Goal: Task Accomplishment & Management: Use online tool/utility

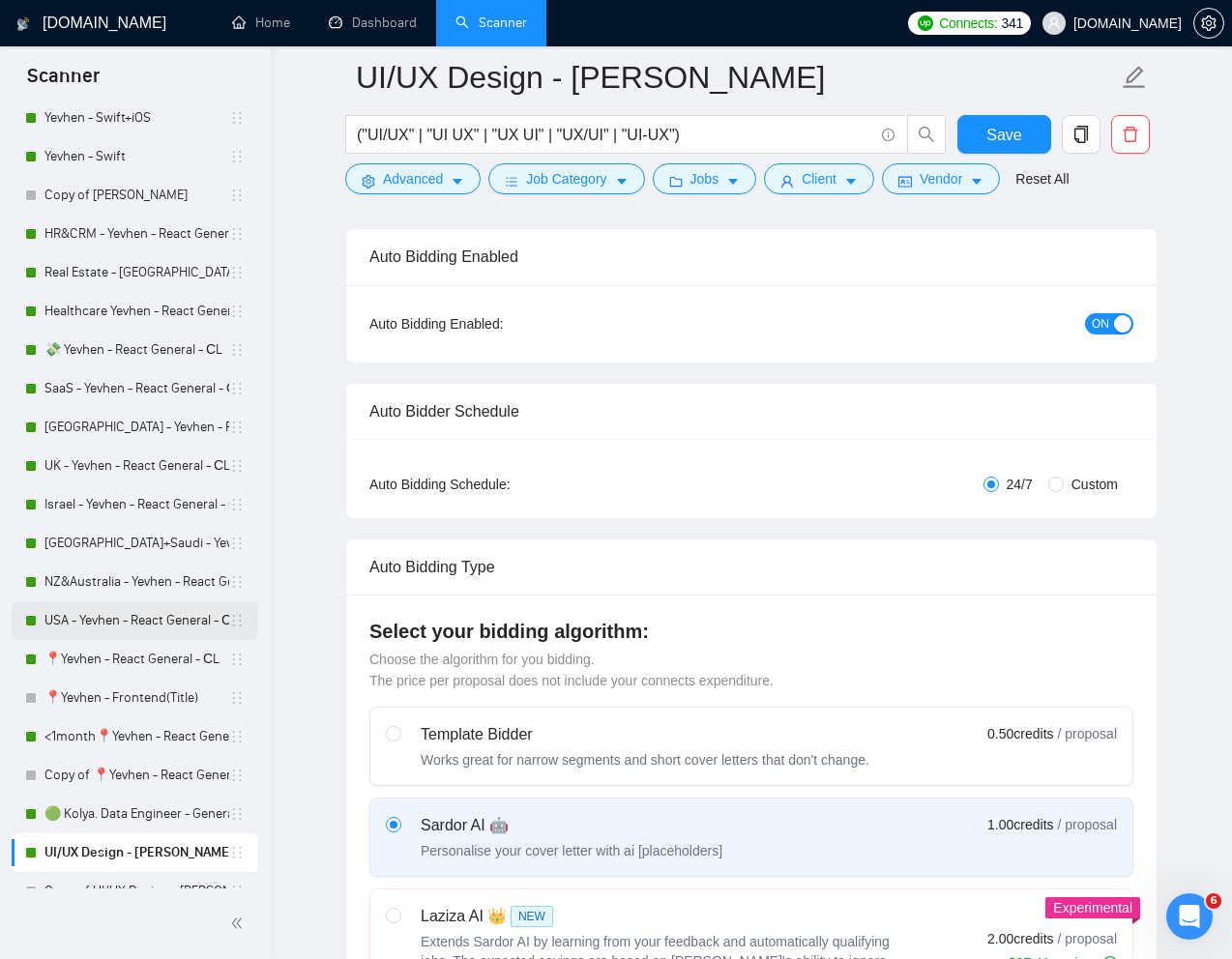
scroll to position [233, 0]
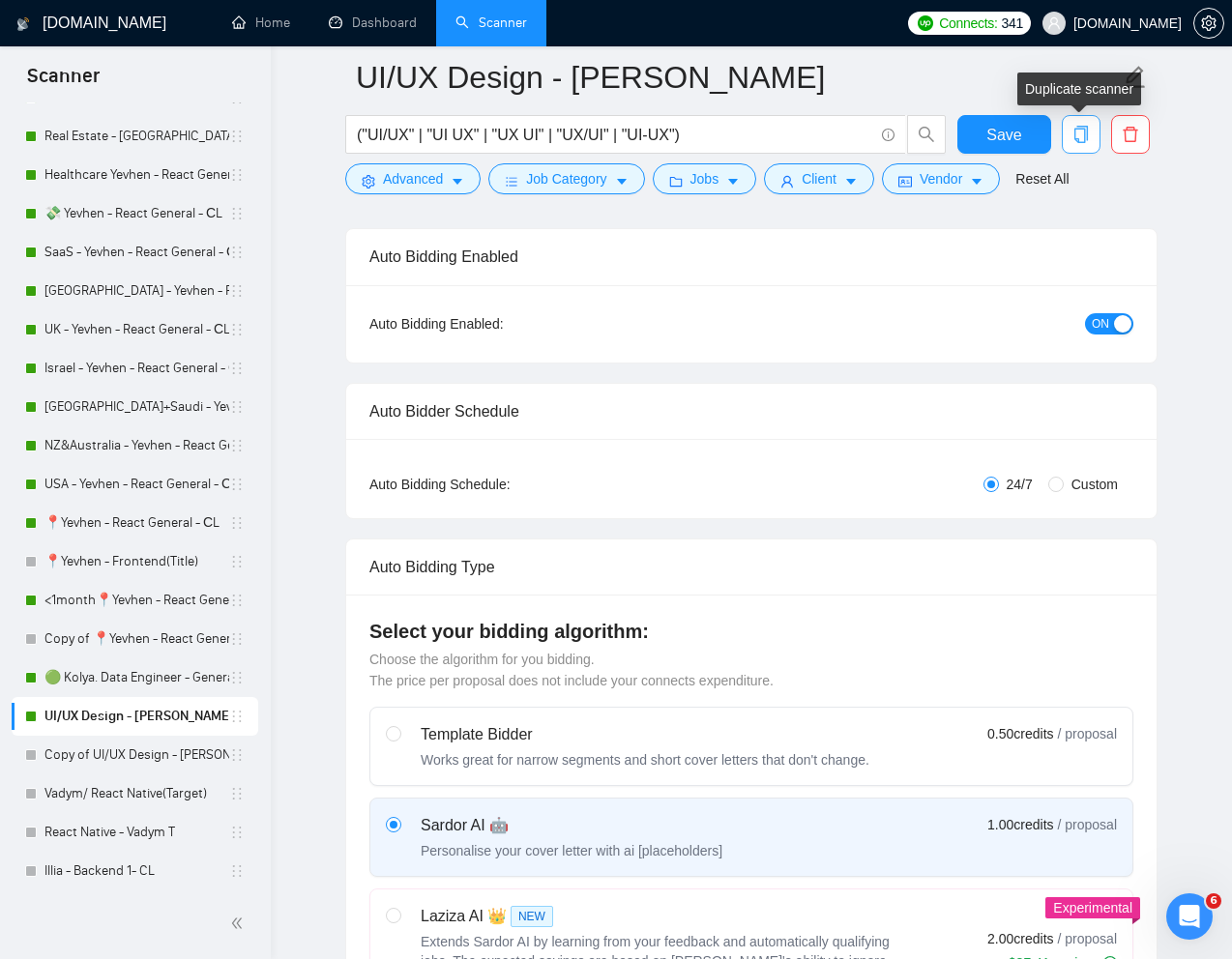
click at [1080, 126] on icon "copy" at bounding box center [1081, 134] width 14 height 17
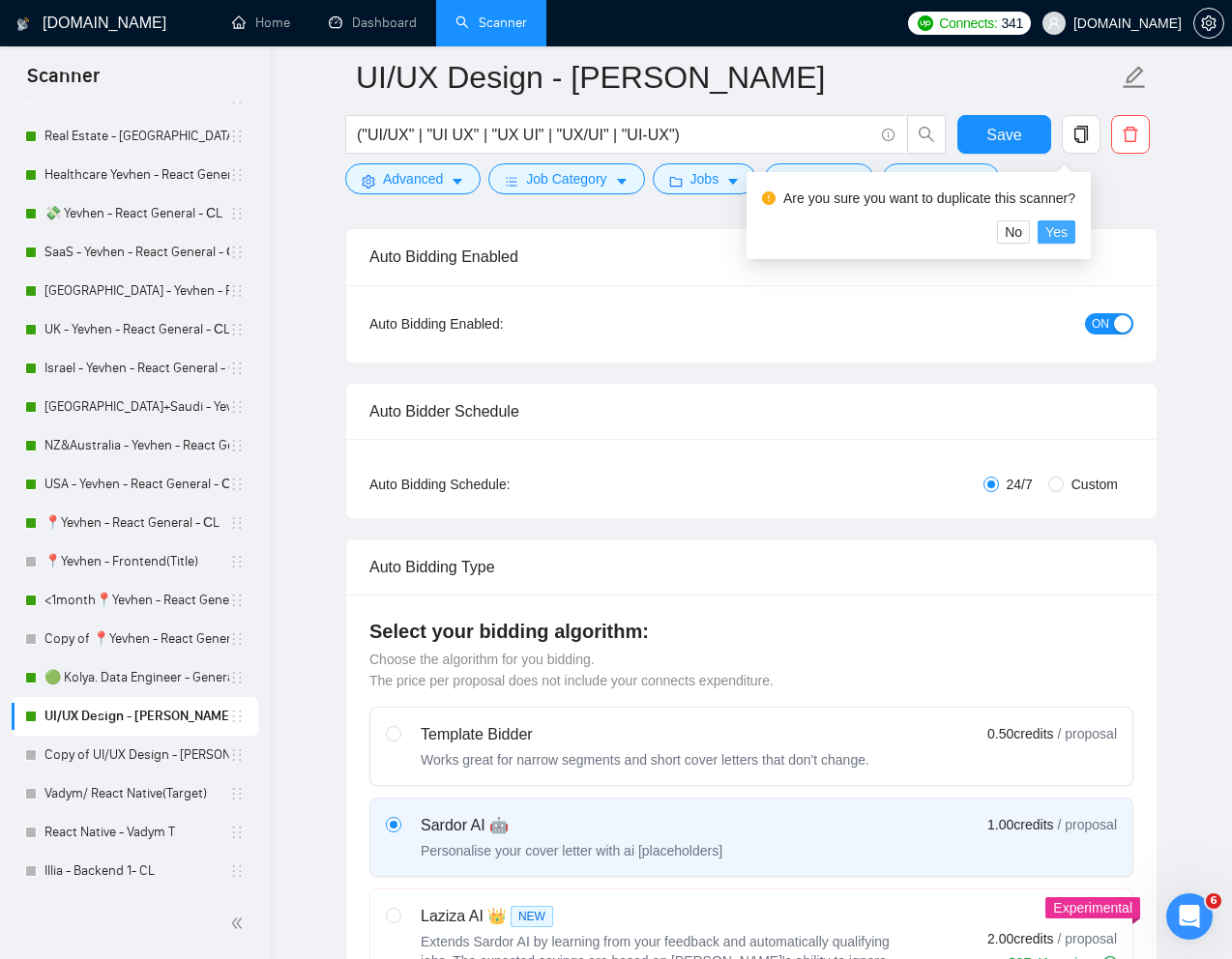
click at [1065, 231] on span "Yes" at bounding box center [1056, 232] width 22 height 21
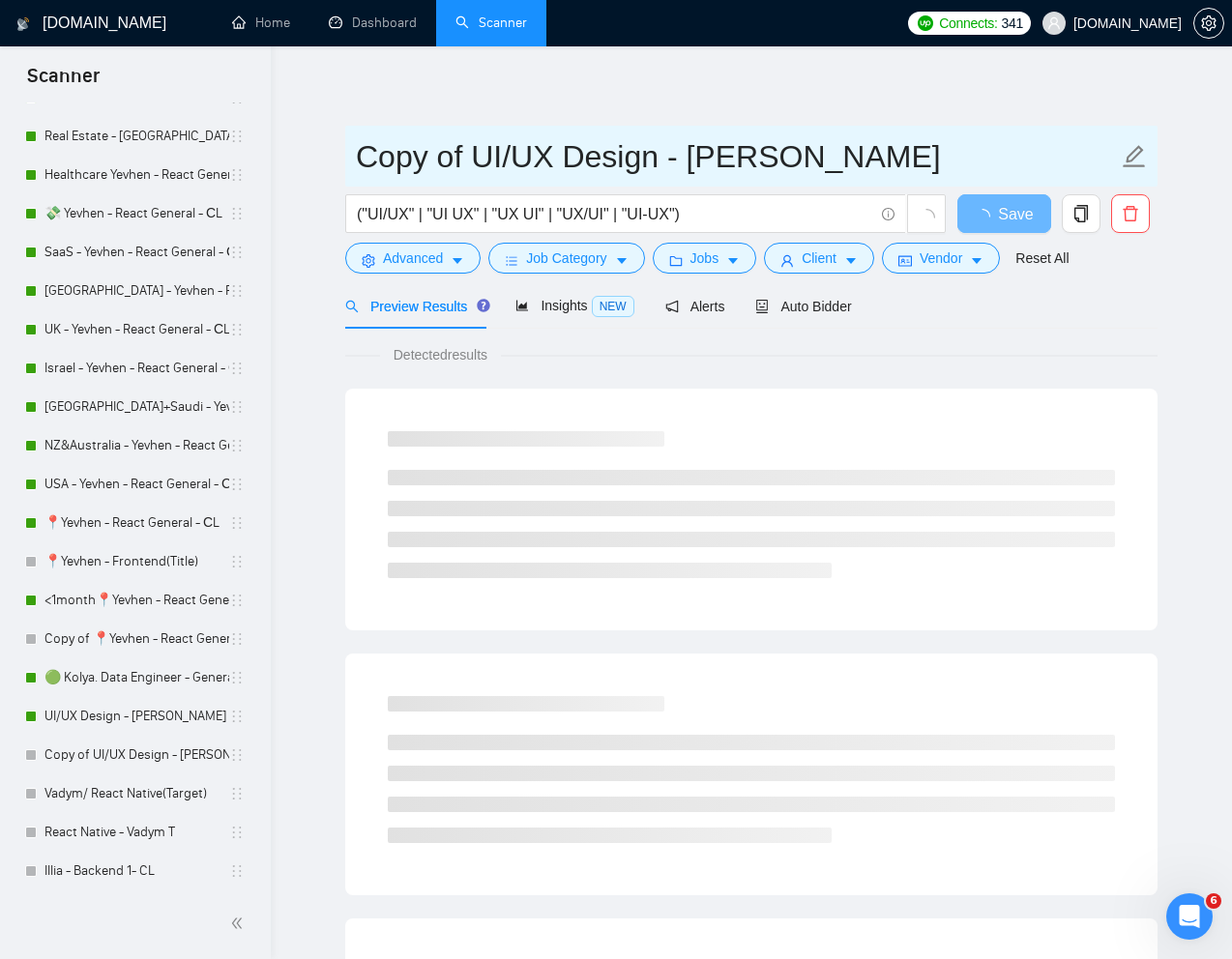
drag, startPoint x: 474, startPoint y: 157, endPoint x: 341, endPoint y: 164, distance: 133.2
click at [341, 166] on main "Copy of UI/UX Design - [PERSON_NAME] ("UI/UX" | "UI UX" | "UX UI" | "UX/UI" | "…" at bounding box center [751, 883] width 899 height 1612
drag, startPoint x: 856, startPoint y: 163, endPoint x: 573, endPoint y: 160, distance: 283.0
click at [573, 160] on input "UI/UX Design - [PERSON_NAME]" at bounding box center [736, 157] width 762 height 48
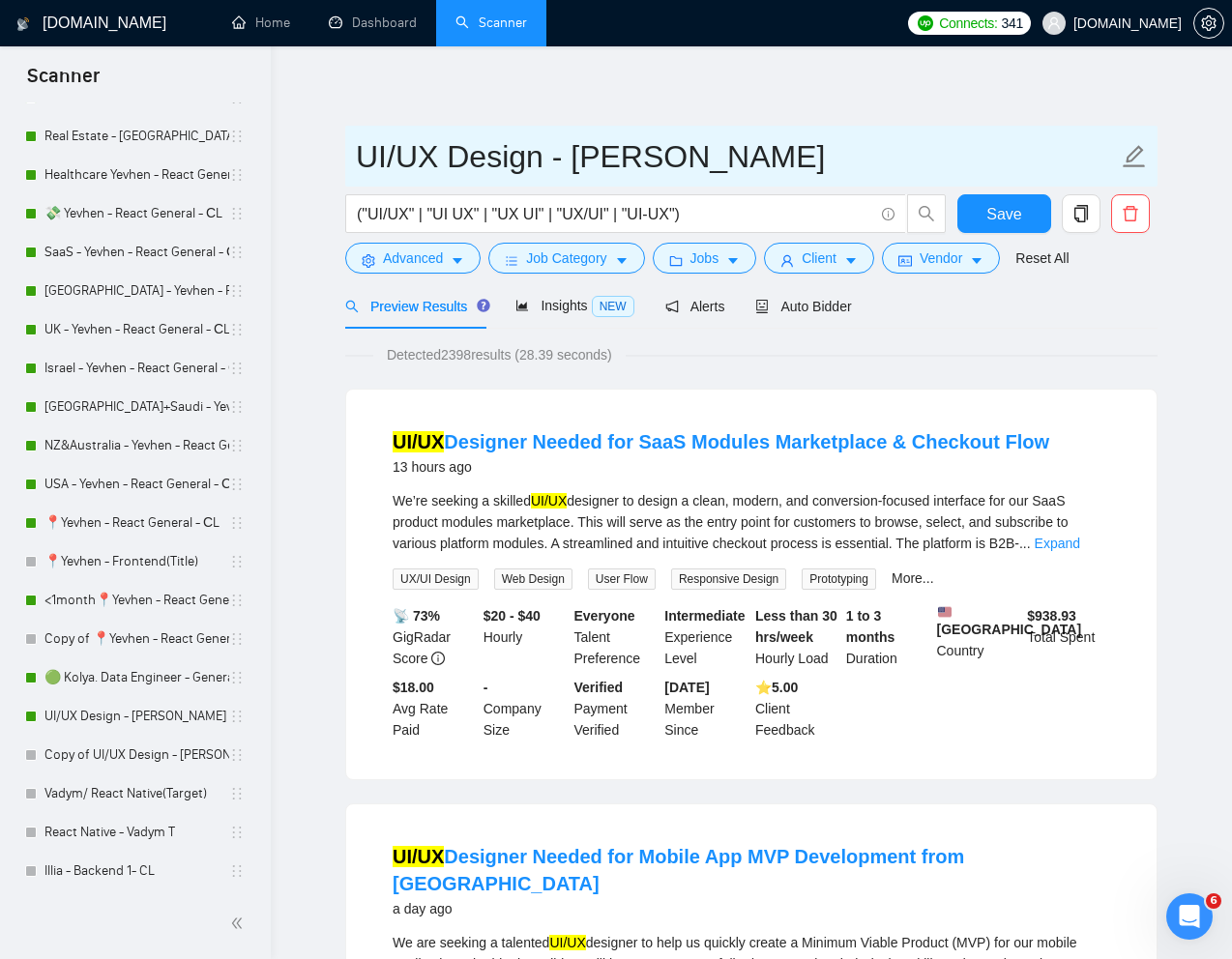
type input "UI/UX Design - [PERSON_NAME]"
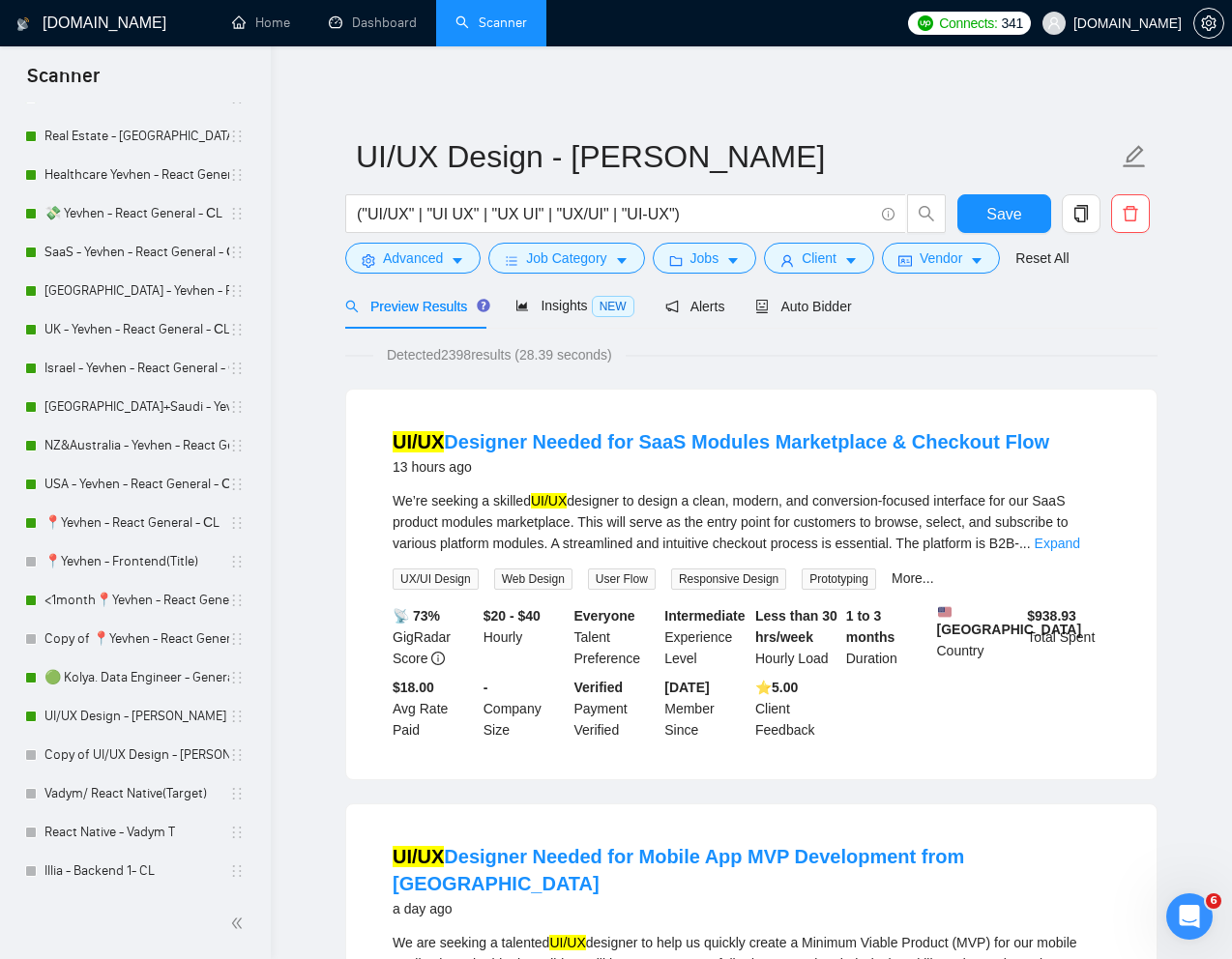
click at [1119, 319] on div "Preview Results Insights NEW Alerts Auto Bidder" at bounding box center [751, 306] width 812 height 45
click at [1017, 218] on span "Save" at bounding box center [1003, 214] width 35 height 24
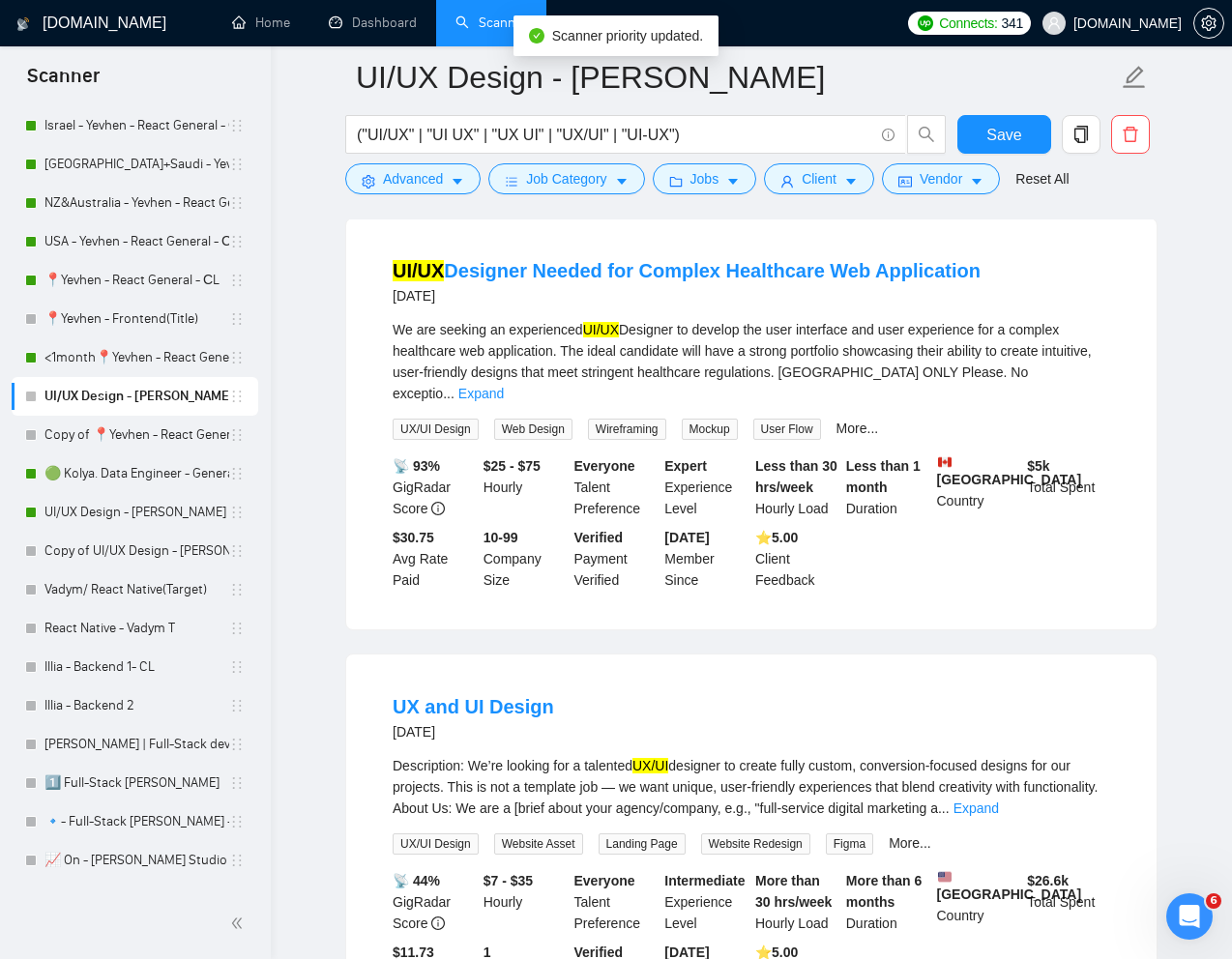
scroll to position [437, 0]
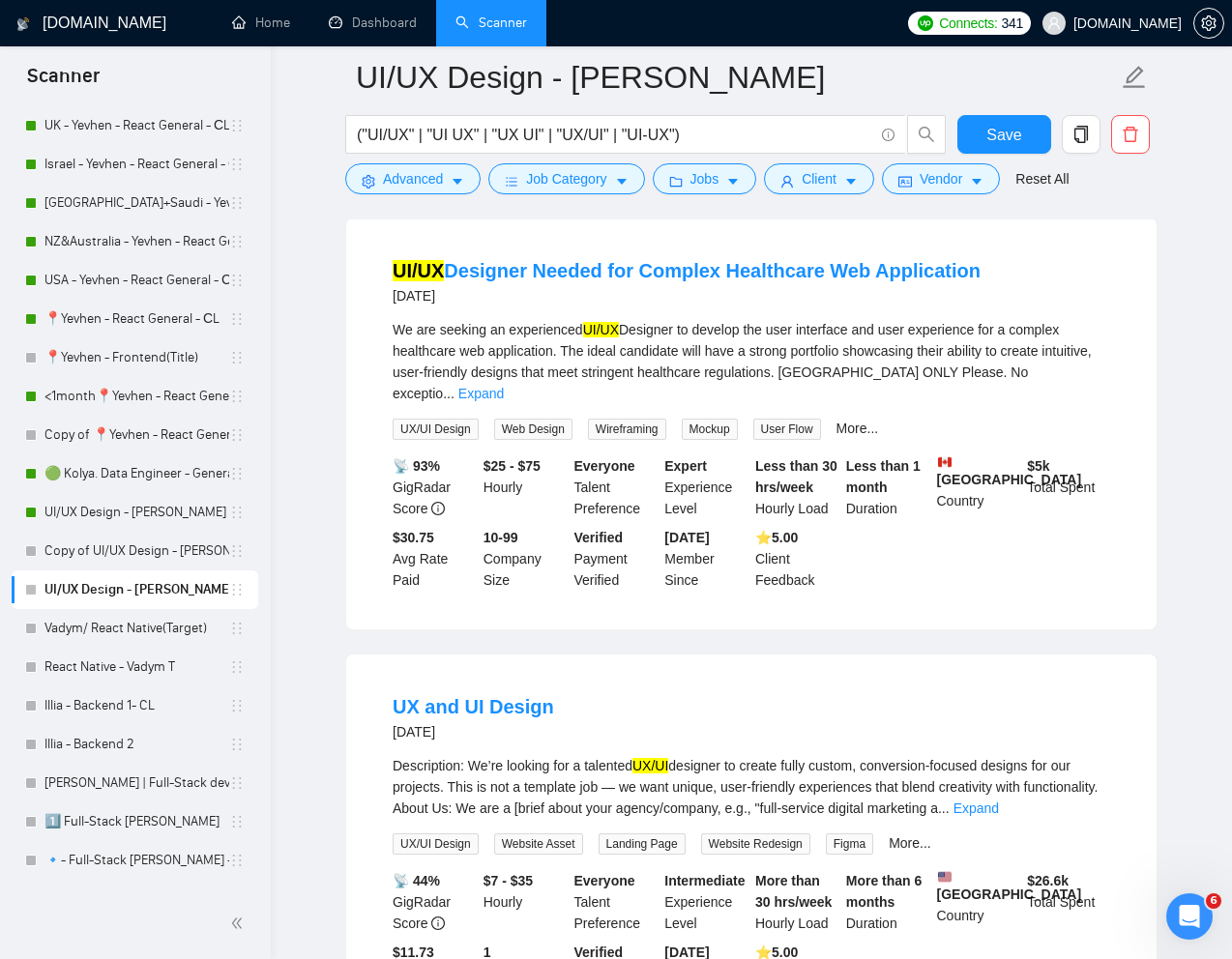
click at [144, 599] on link "UI/UX Design - [PERSON_NAME]" at bounding box center [137, 589] width 185 height 39
click at [706, 185] on span "Jobs" at bounding box center [704, 178] width 29 height 21
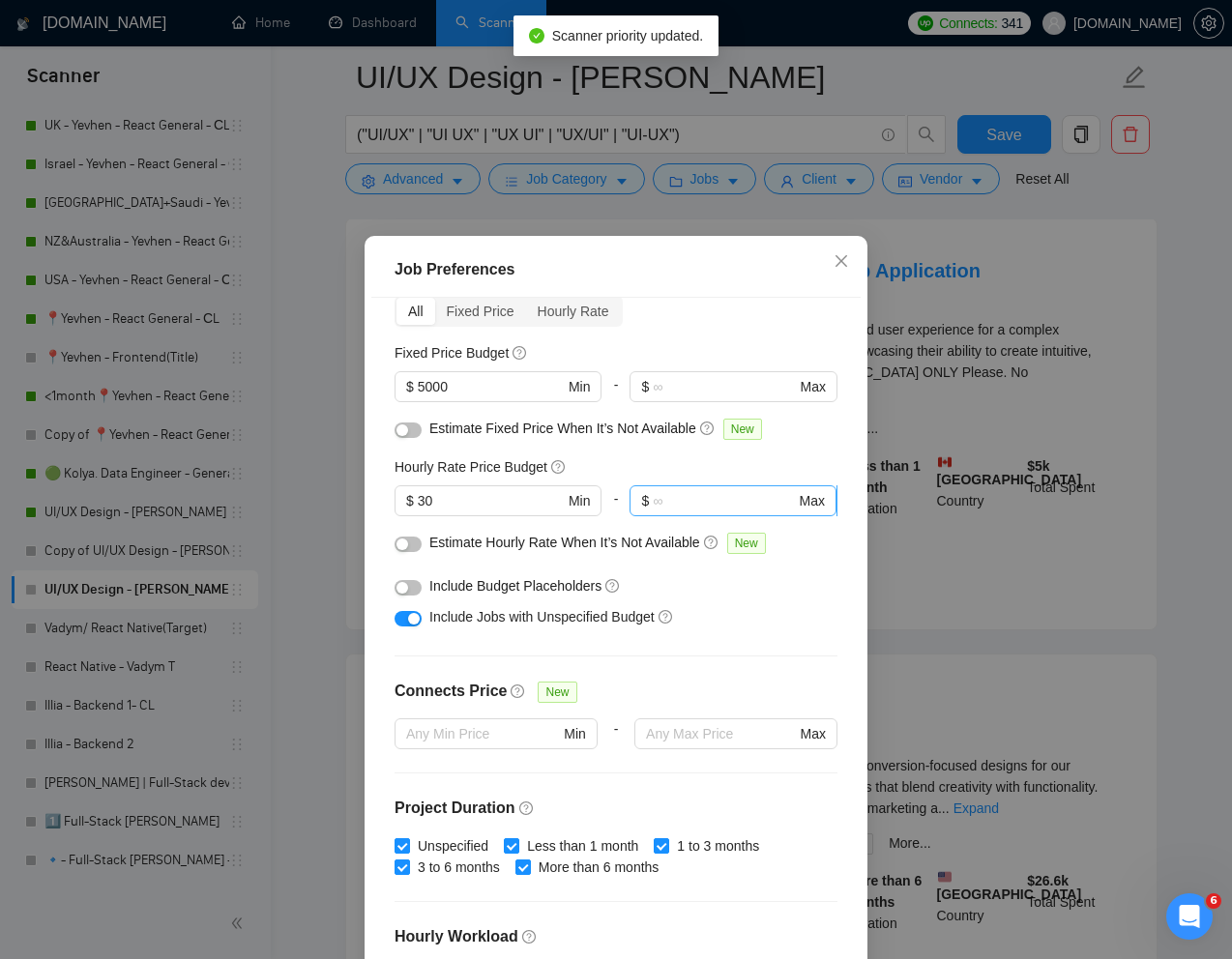
scroll to position [141, 0]
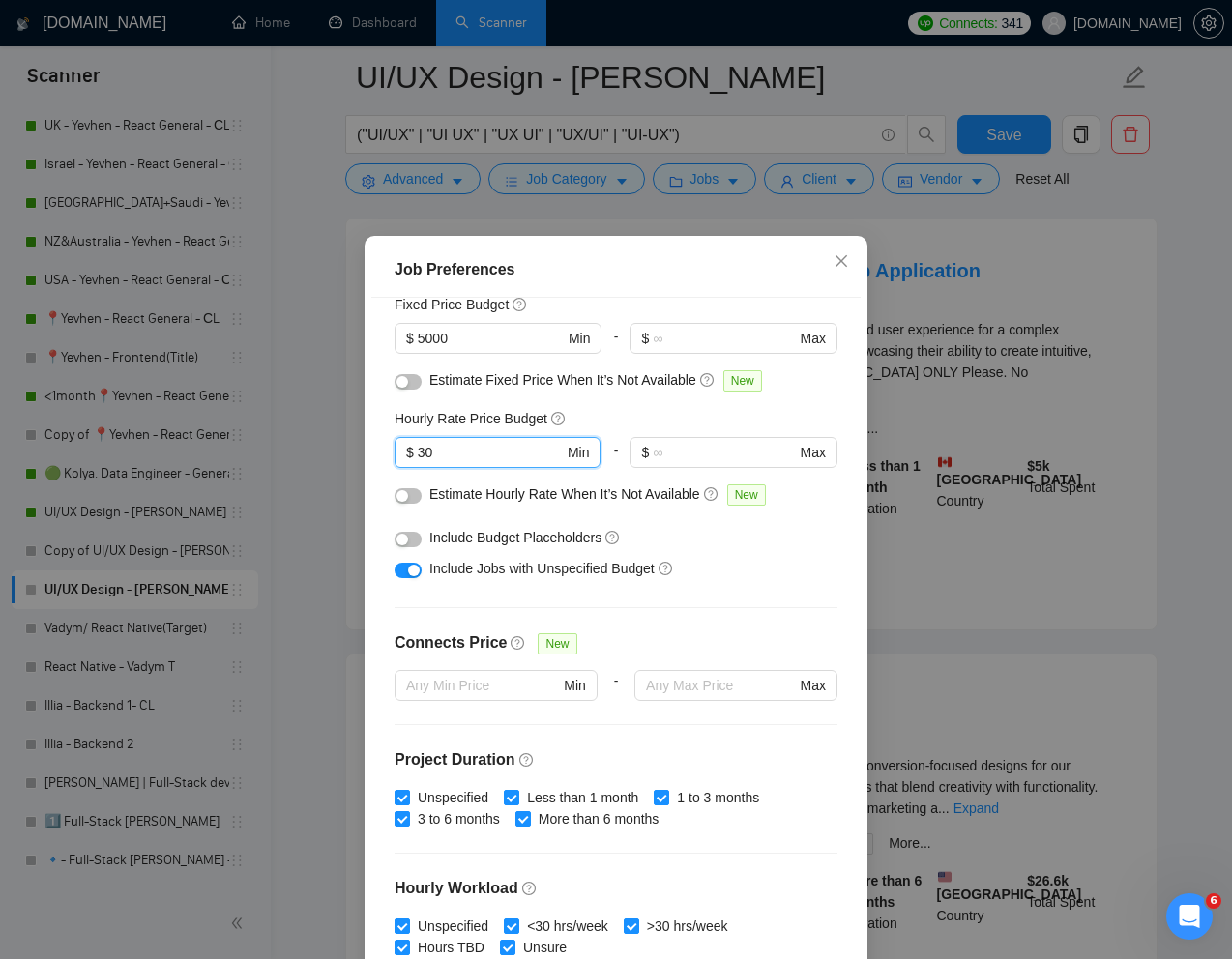
click at [437, 453] on input "30" at bounding box center [491, 452] width 146 height 21
type input "3"
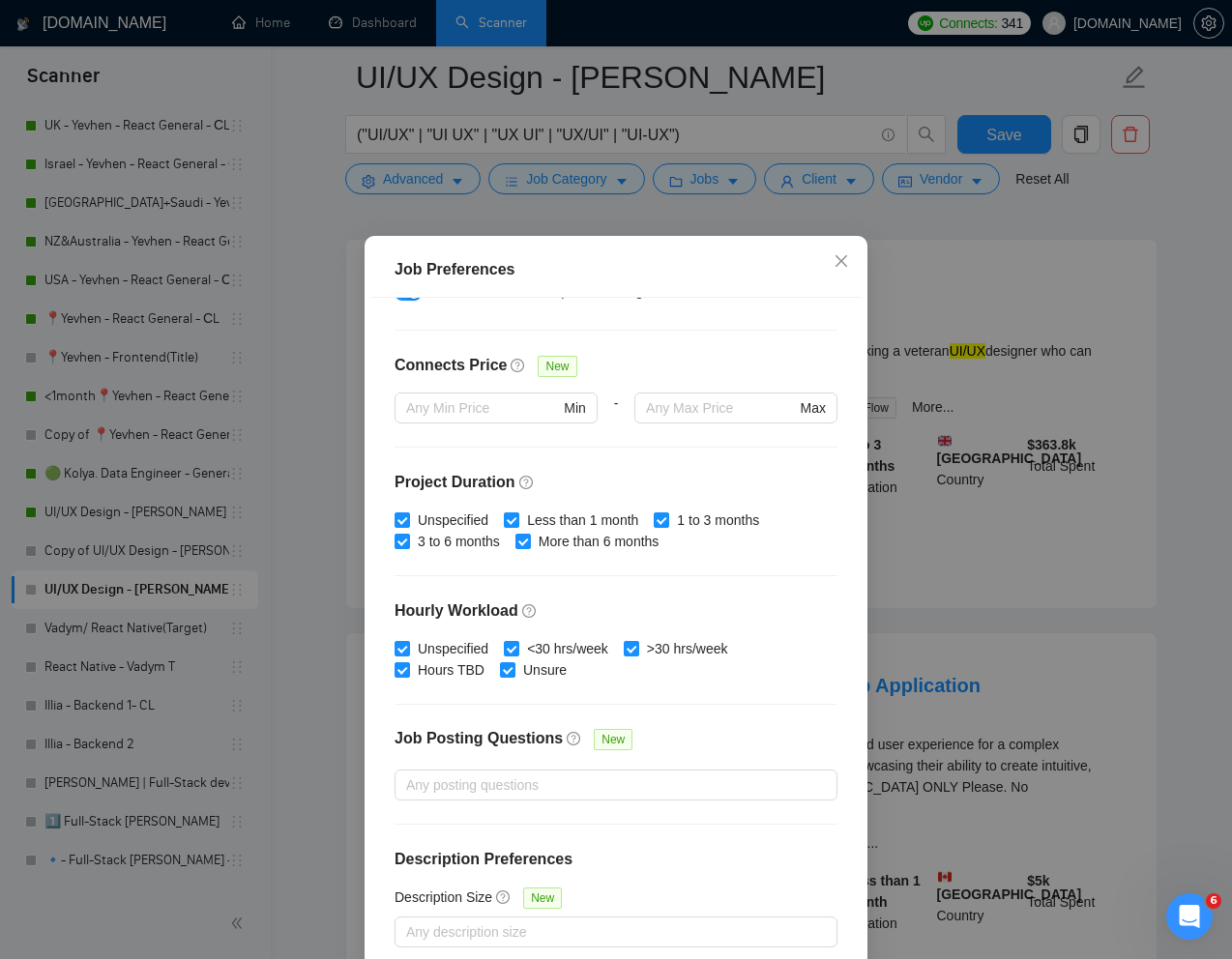
scroll to position [96, 0]
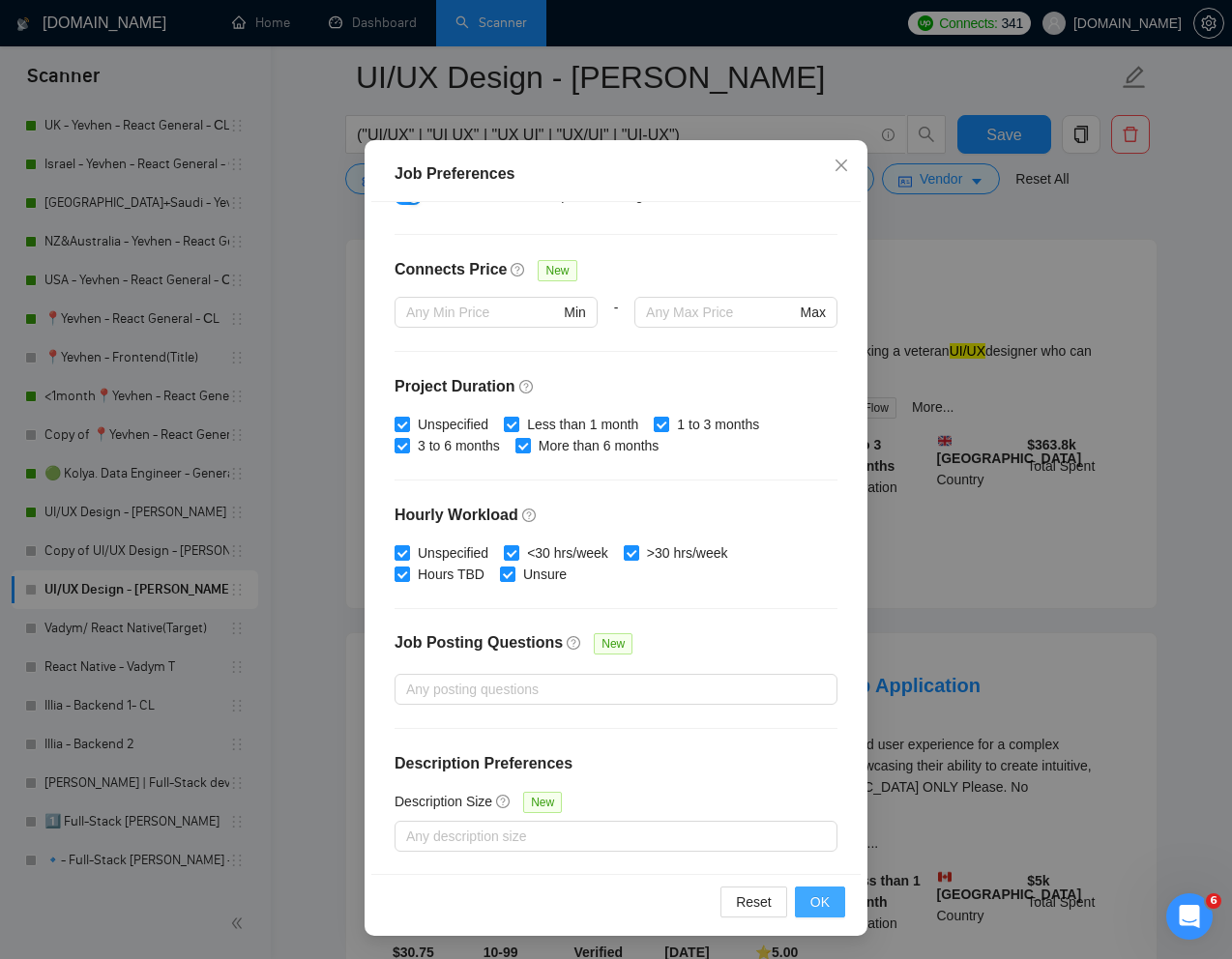
type input "18"
click at [825, 901] on span "OK" at bounding box center [819, 901] width 19 height 21
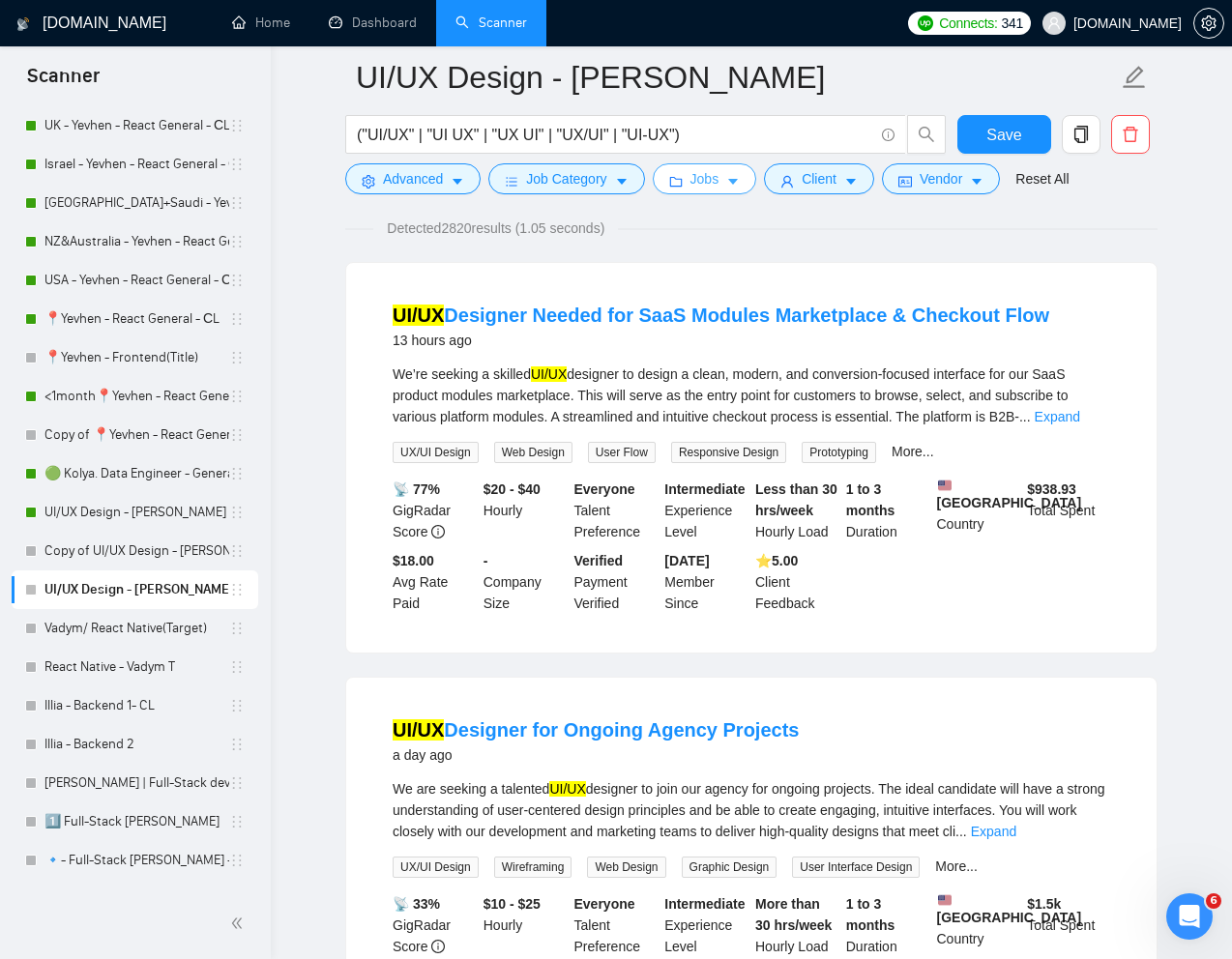
scroll to position [0, 0]
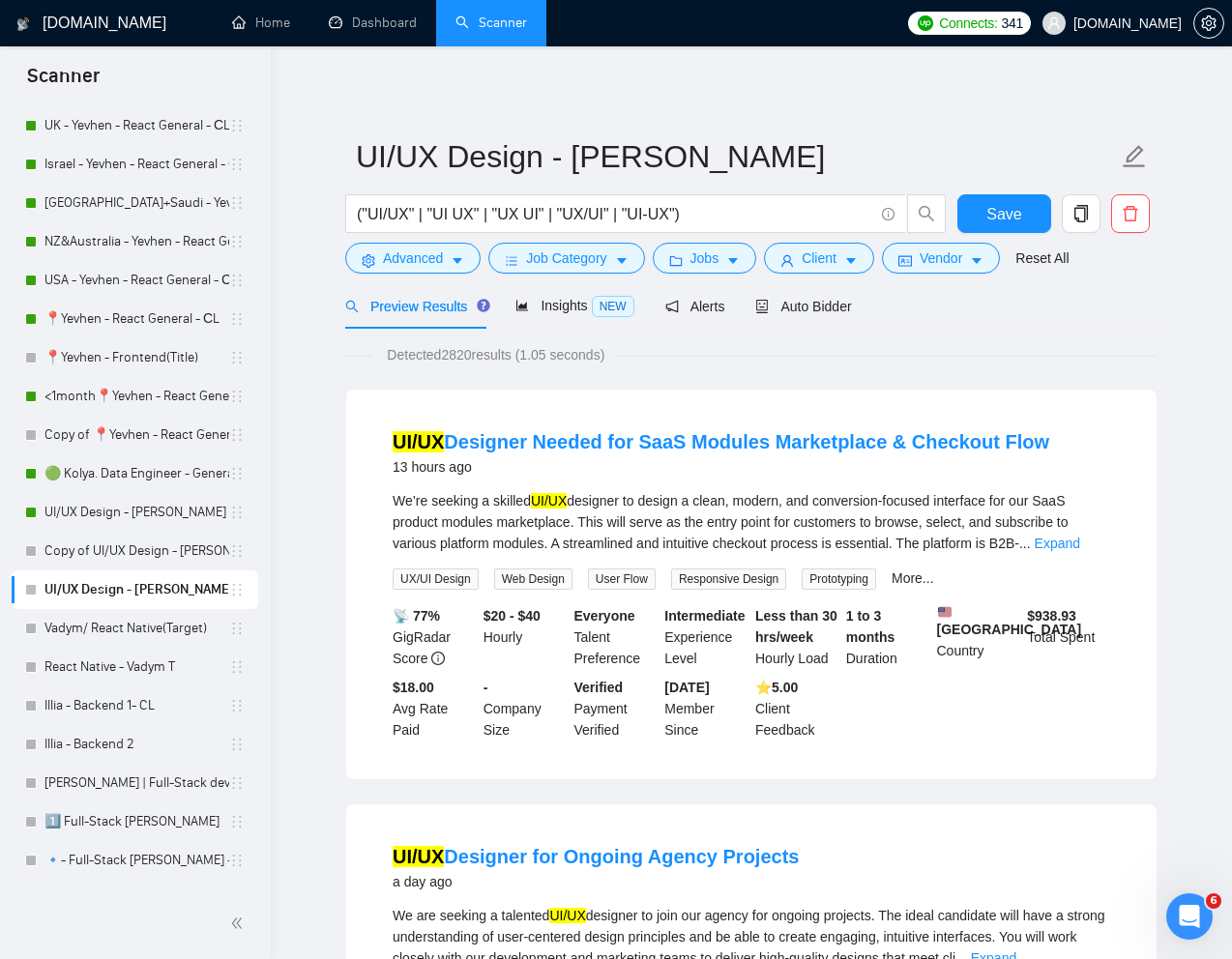
click at [563, 311] on span "Insights NEW" at bounding box center [575, 305] width 118 height 15
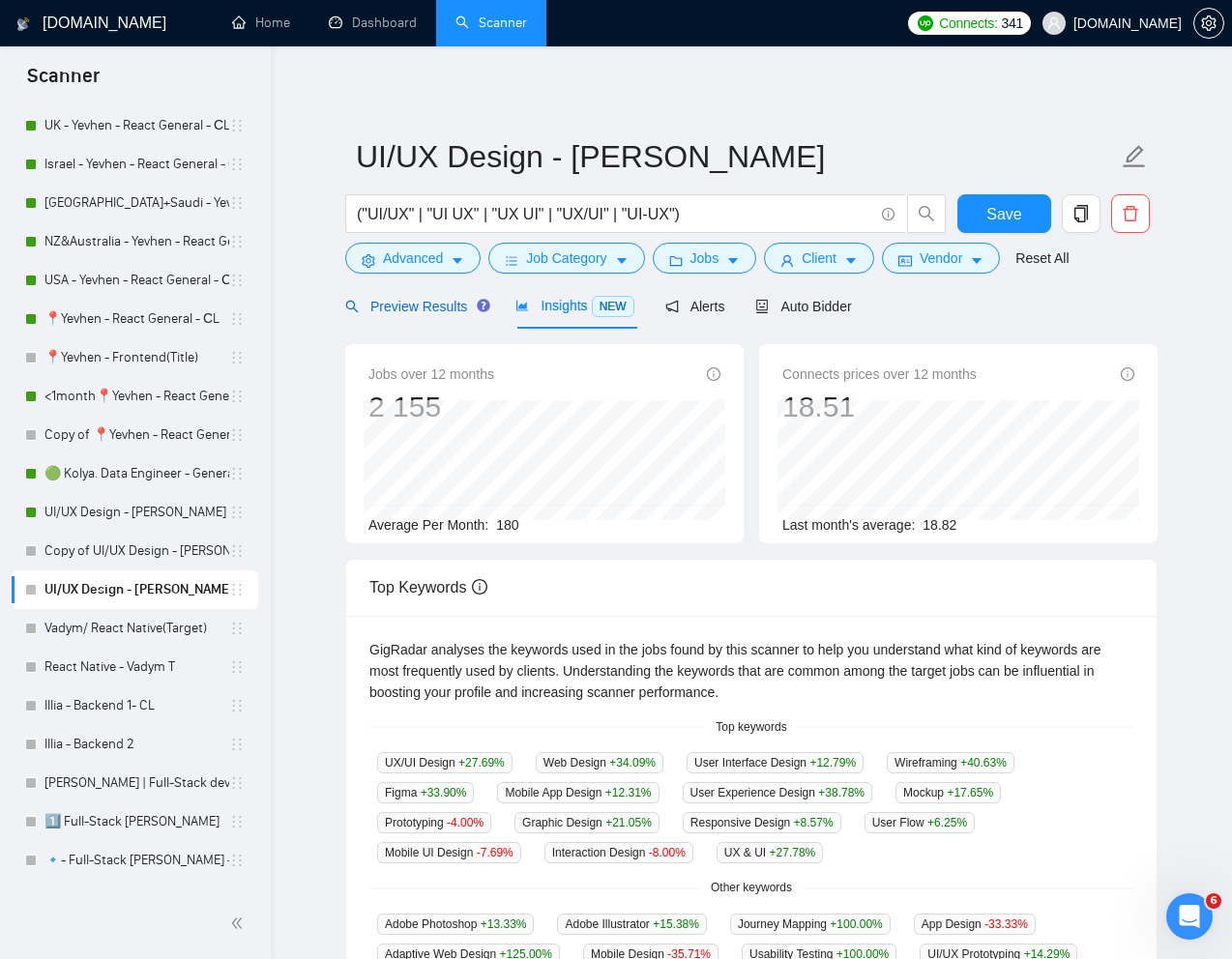
click at [427, 309] on span "Preview Results" at bounding box center [415, 306] width 139 height 15
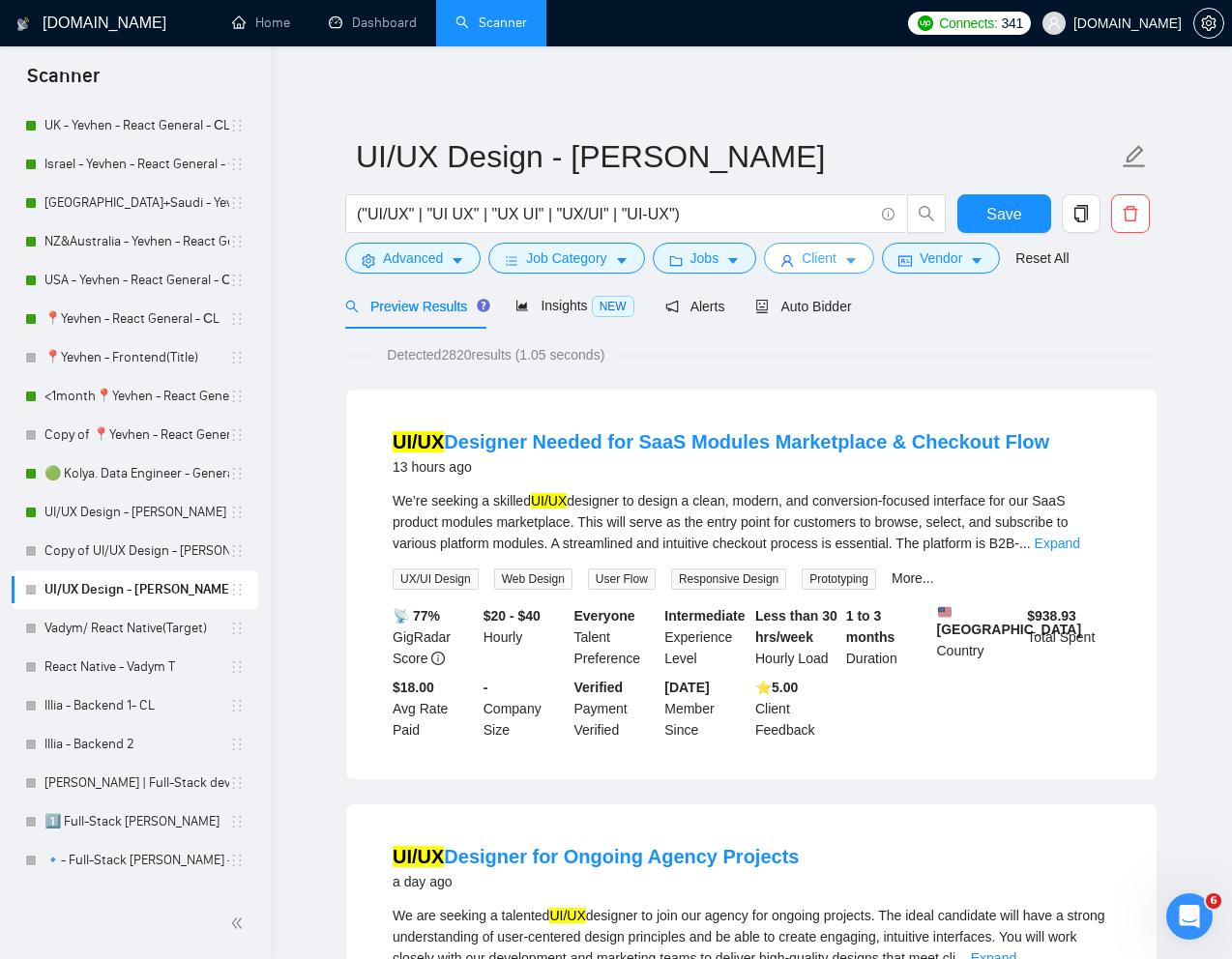
click at [825, 267] on span "Client" at bounding box center [818, 258] width 35 height 21
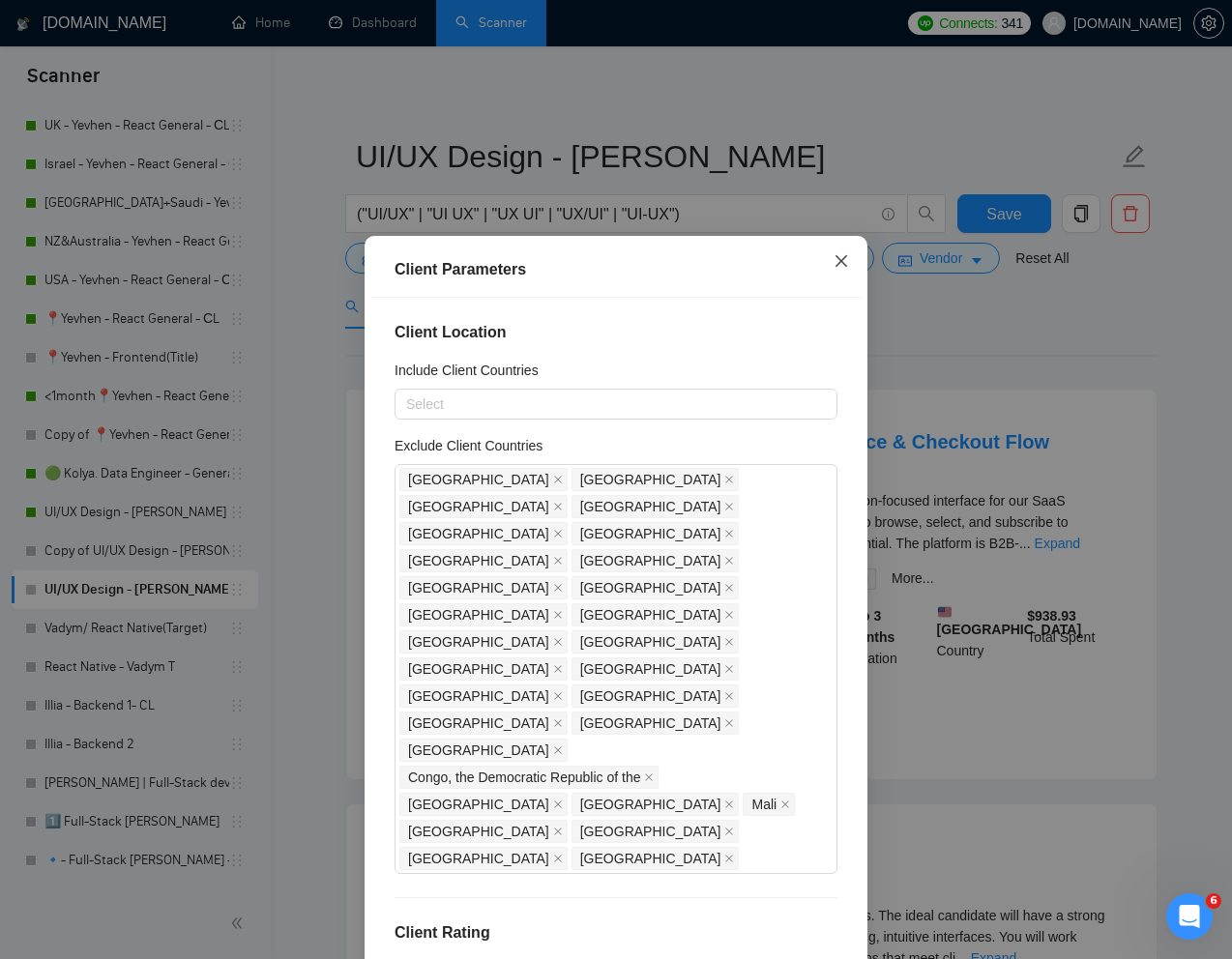
click at [842, 264] on icon "close" at bounding box center [841, 261] width 12 height 12
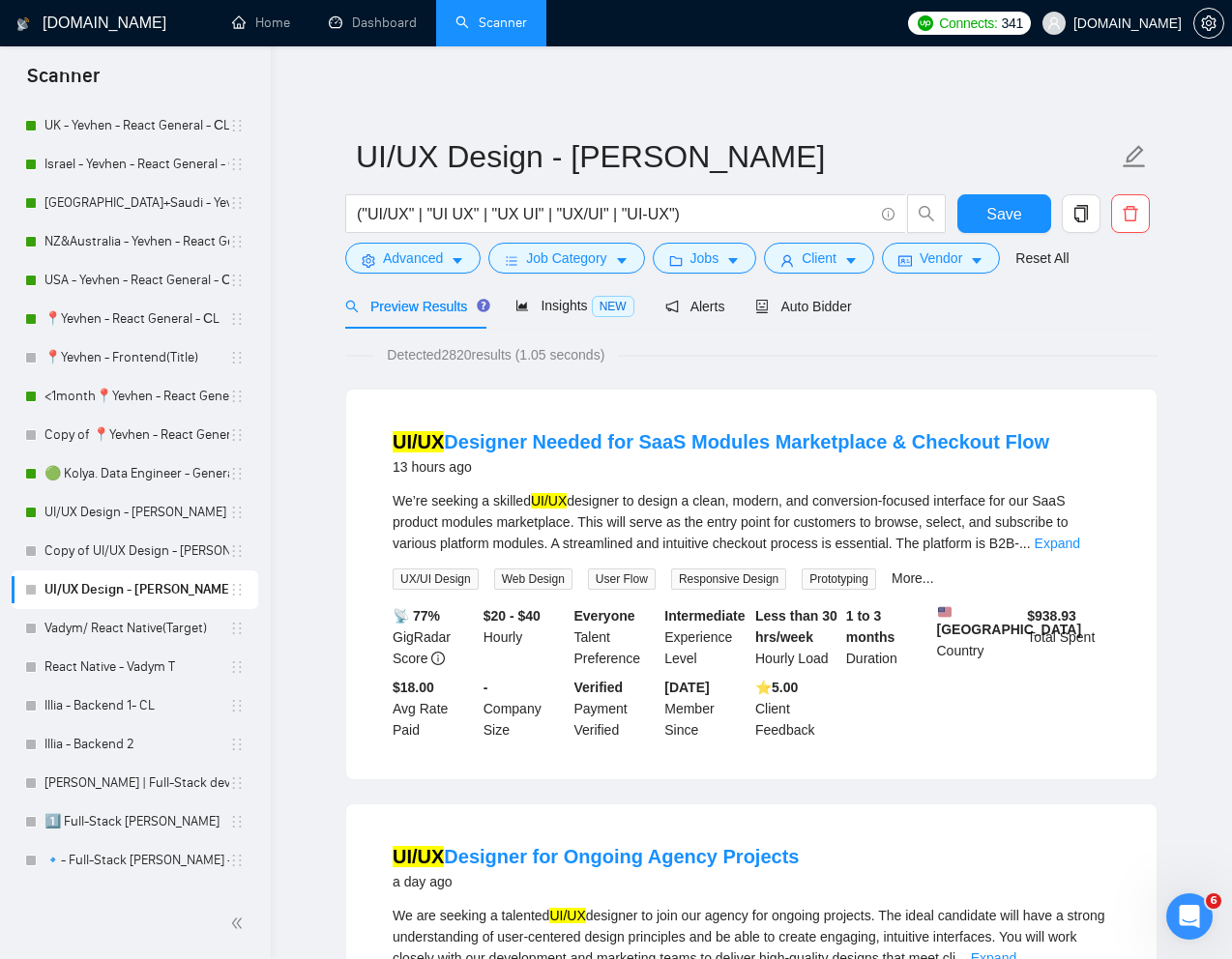
click at [939, 299] on div "Preview Results Insights NEW Alerts Auto Bidder" at bounding box center [751, 306] width 812 height 45
click at [719, 266] on span "Jobs" at bounding box center [704, 258] width 29 height 21
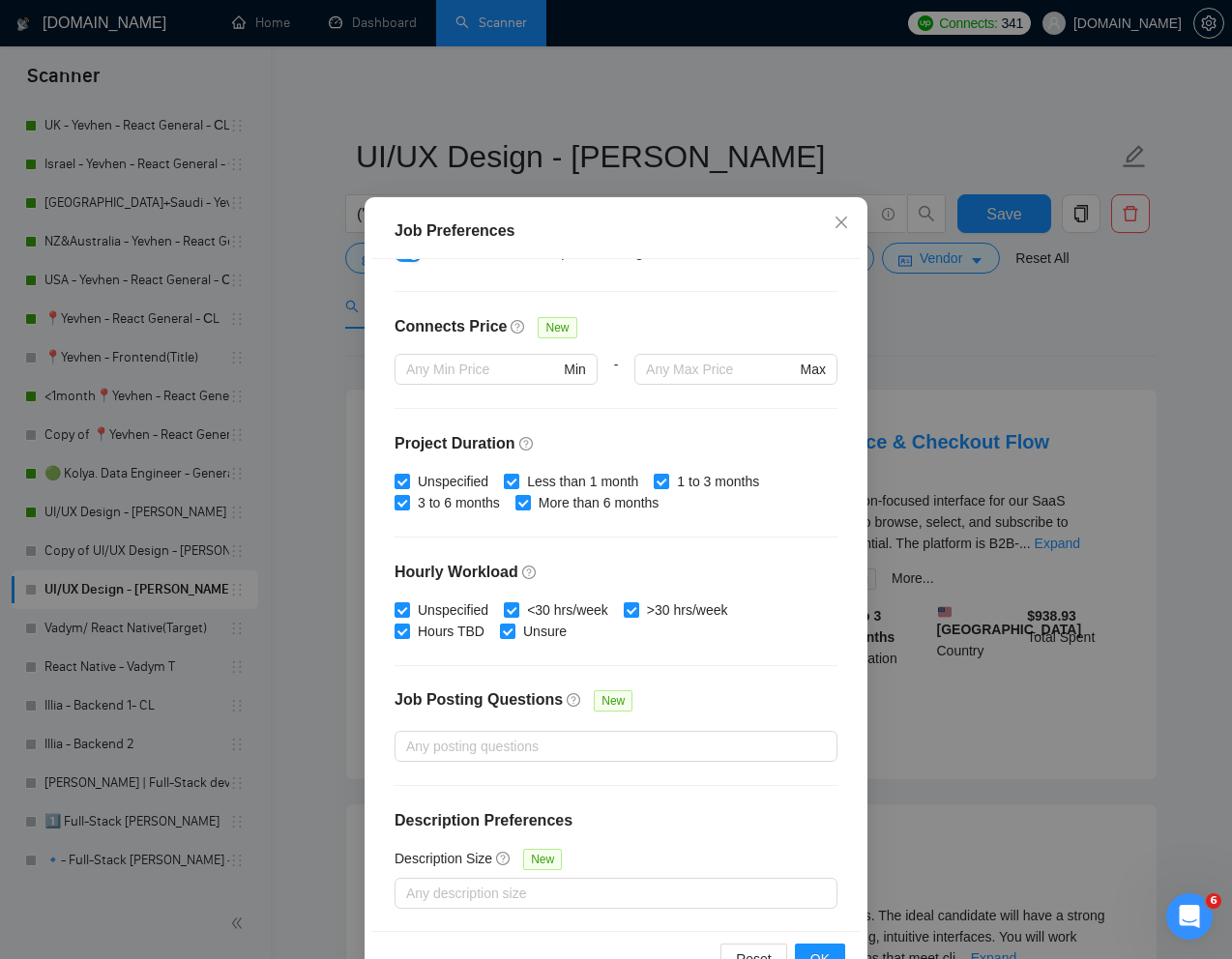
scroll to position [96, 0]
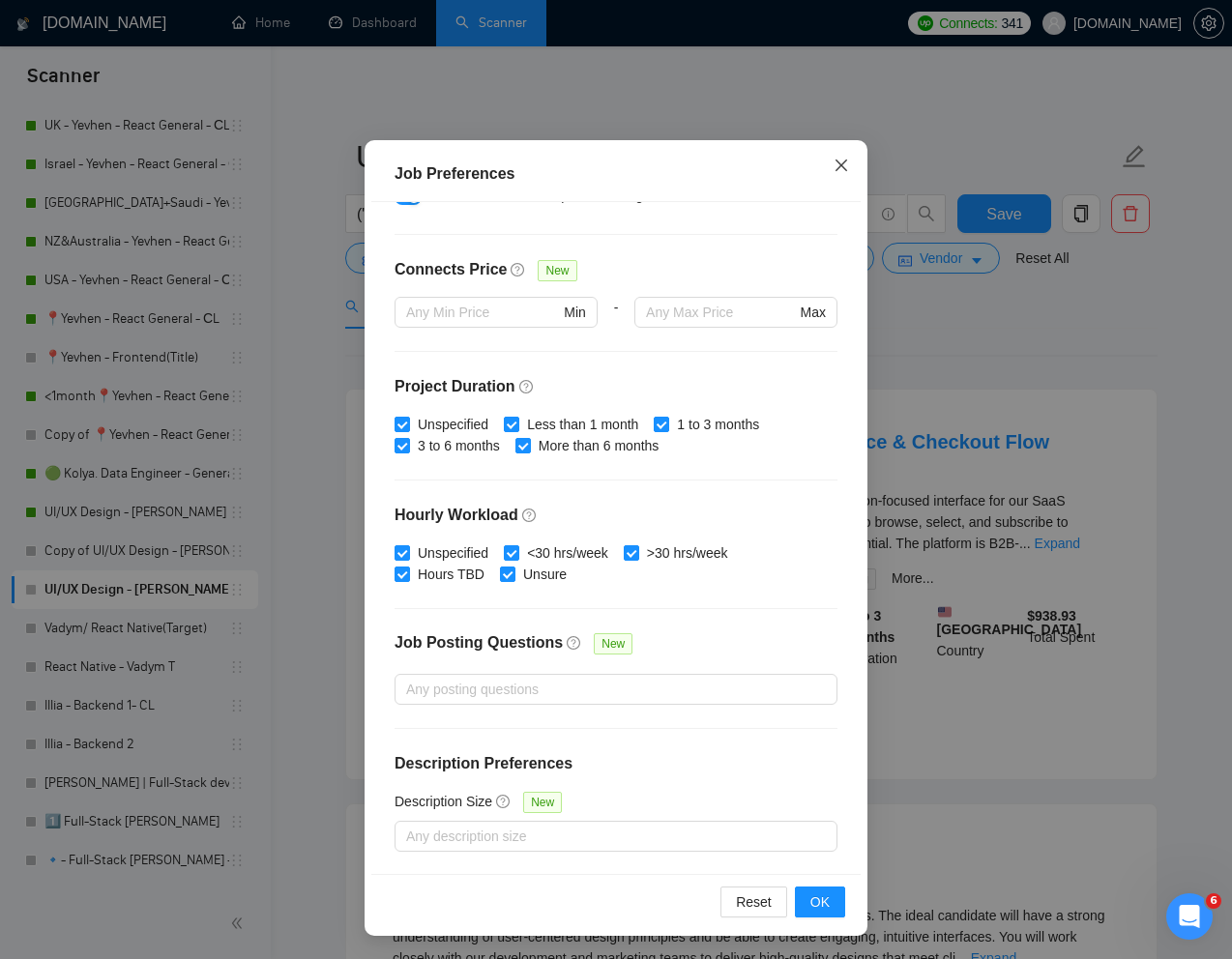
click at [848, 165] on icon "close" at bounding box center [840, 165] width 15 height 15
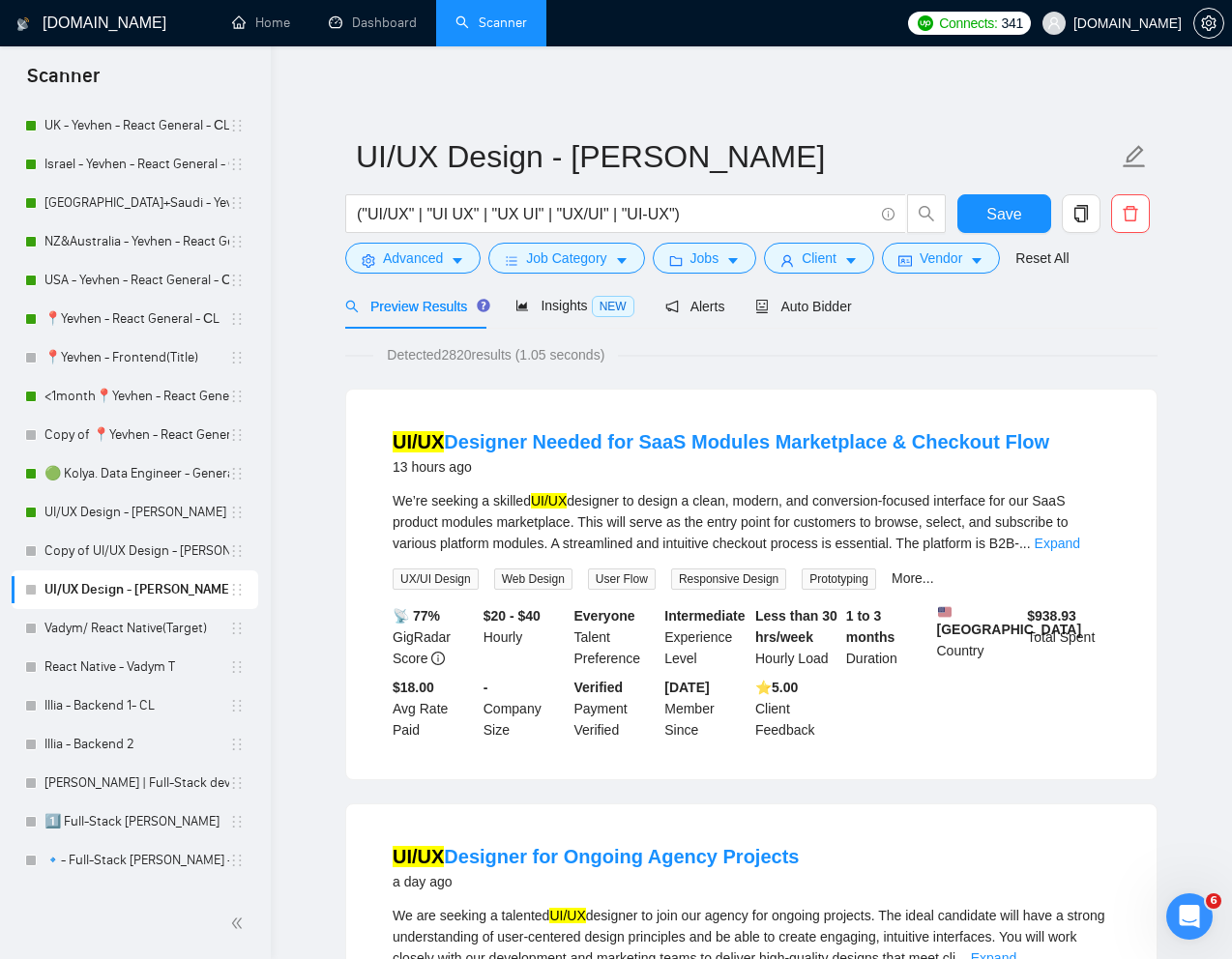
click at [1022, 350] on div "Detected 2820 results (1.05 seconds)" at bounding box center [751, 355] width 812 height 21
click at [836, 261] on span "Client" at bounding box center [818, 258] width 35 height 21
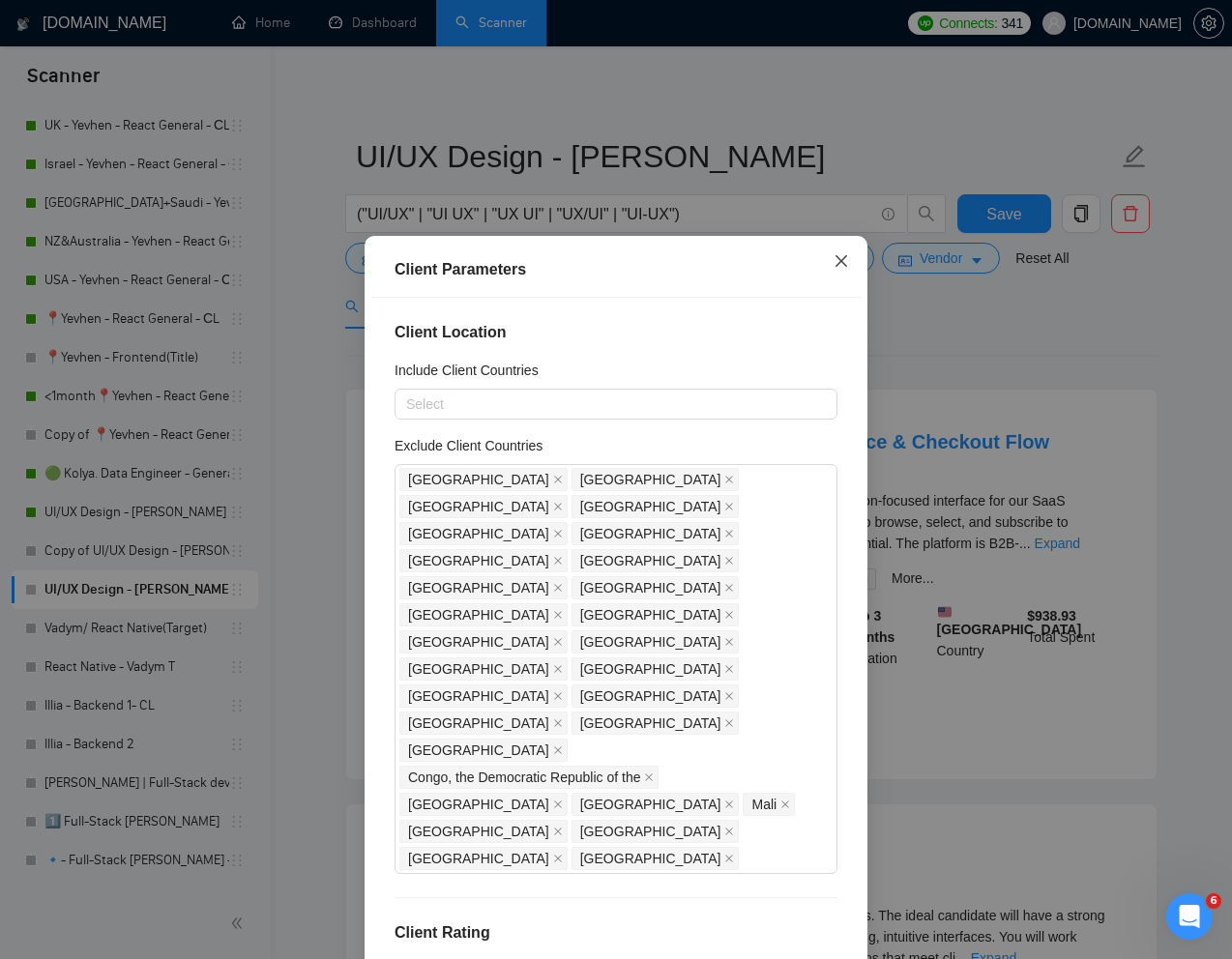
click at [850, 262] on span "Close" at bounding box center [841, 262] width 52 height 52
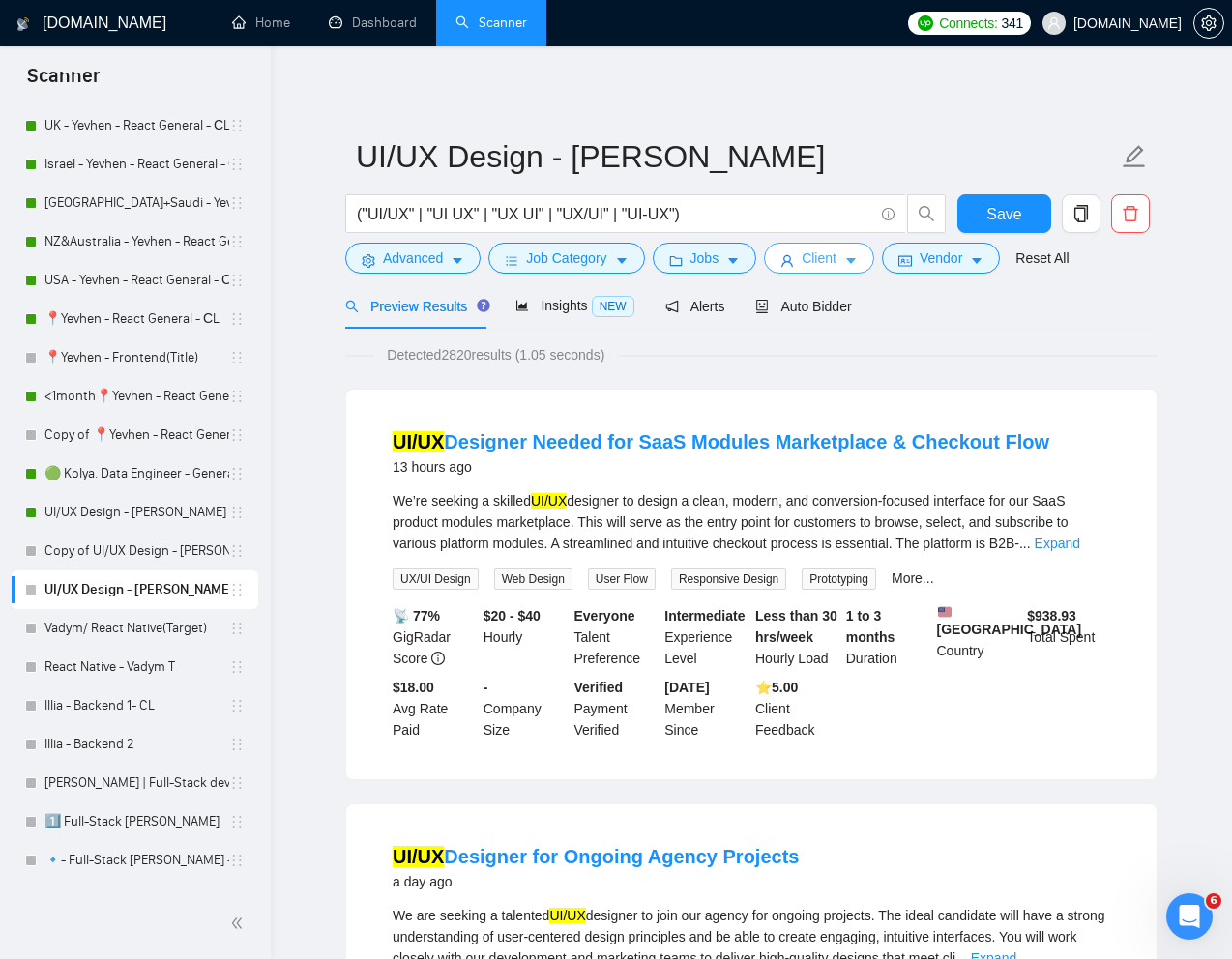
click at [814, 262] on span "Client" at bounding box center [818, 258] width 35 height 21
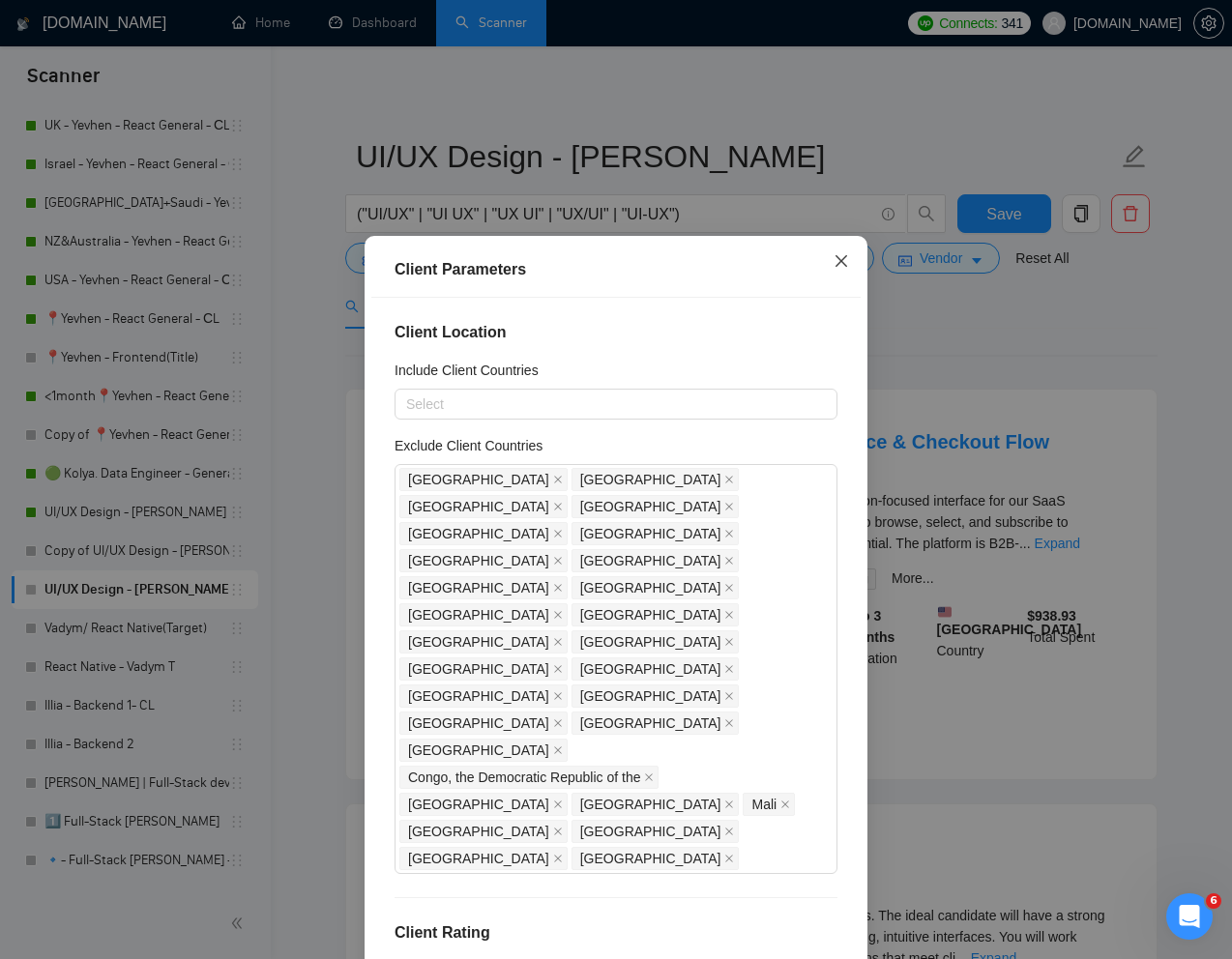
click at [842, 255] on icon "close" at bounding box center [840, 261] width 15 height 15
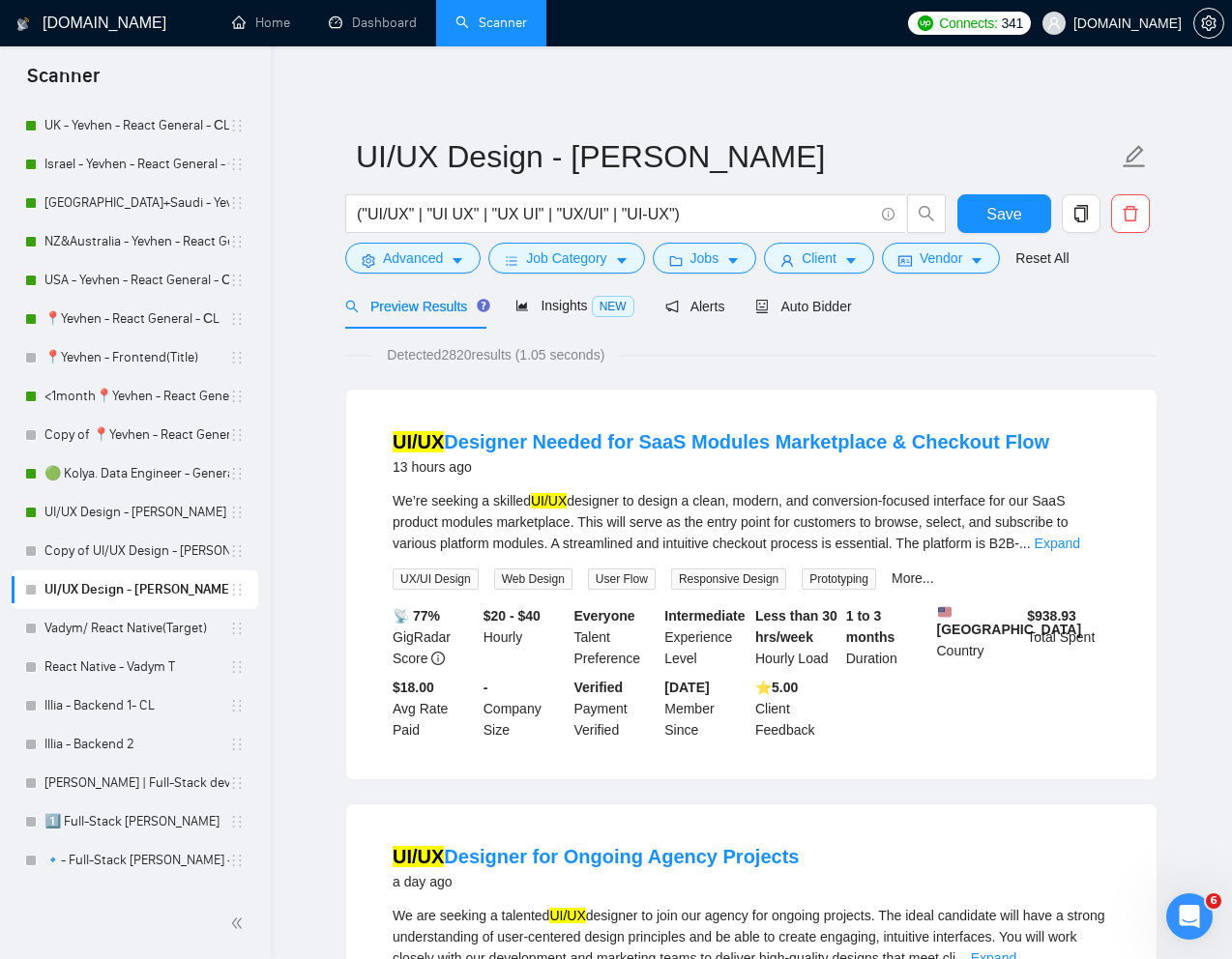
click at [939, 298] on div "Preview Results Insights NEW Alerts Auto Bidder" at bounding box center [751, 306] width 812 height 45
click at [1053, 348] on div "Detected 2820 results (1.05 seconds)" at bounding box center [751, 355] width 812 height 21
click at [821, 301] on span "Auto Bidder" at bounding box center [803, 306] width 96 height 15
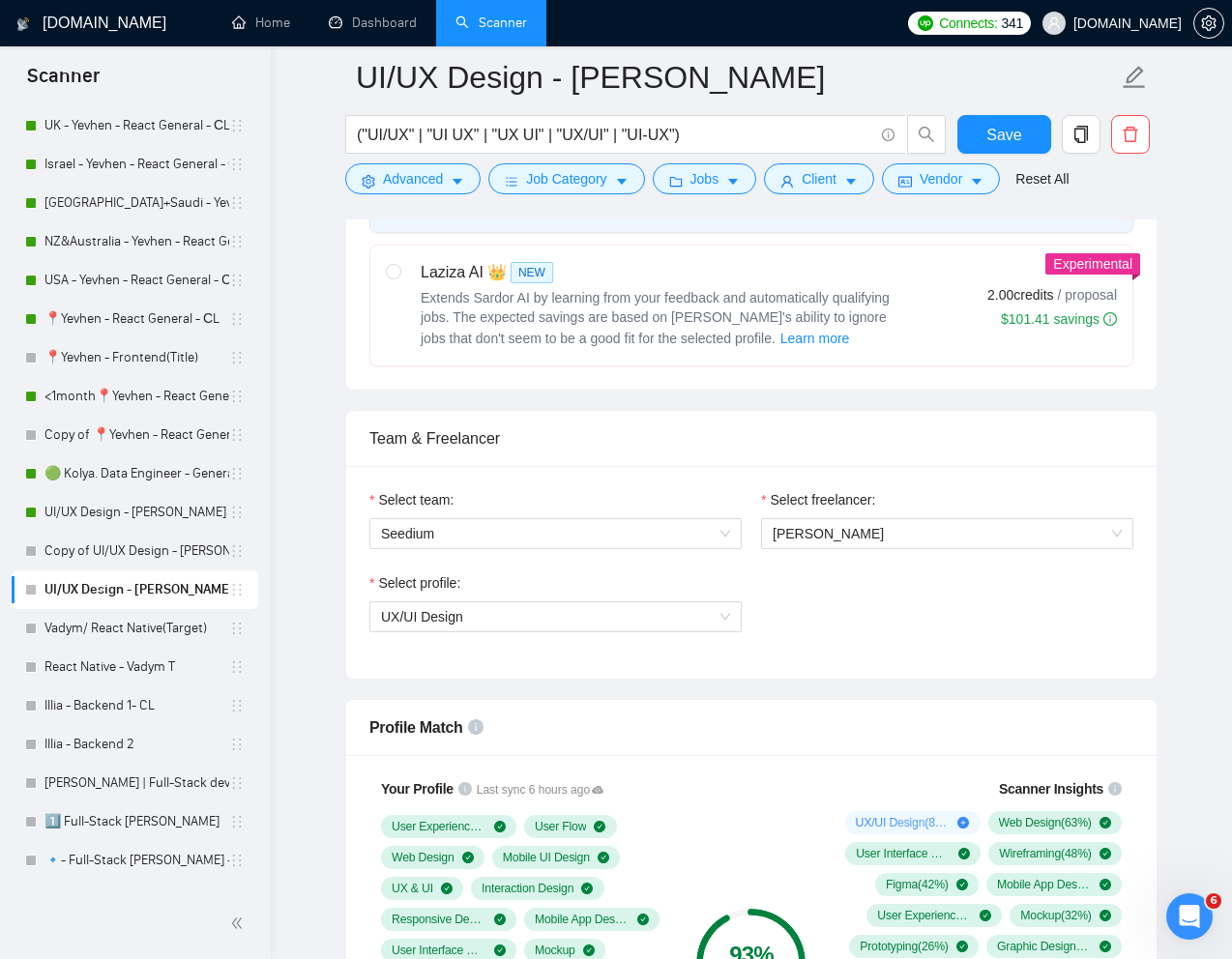
scroll to position [921, 0]
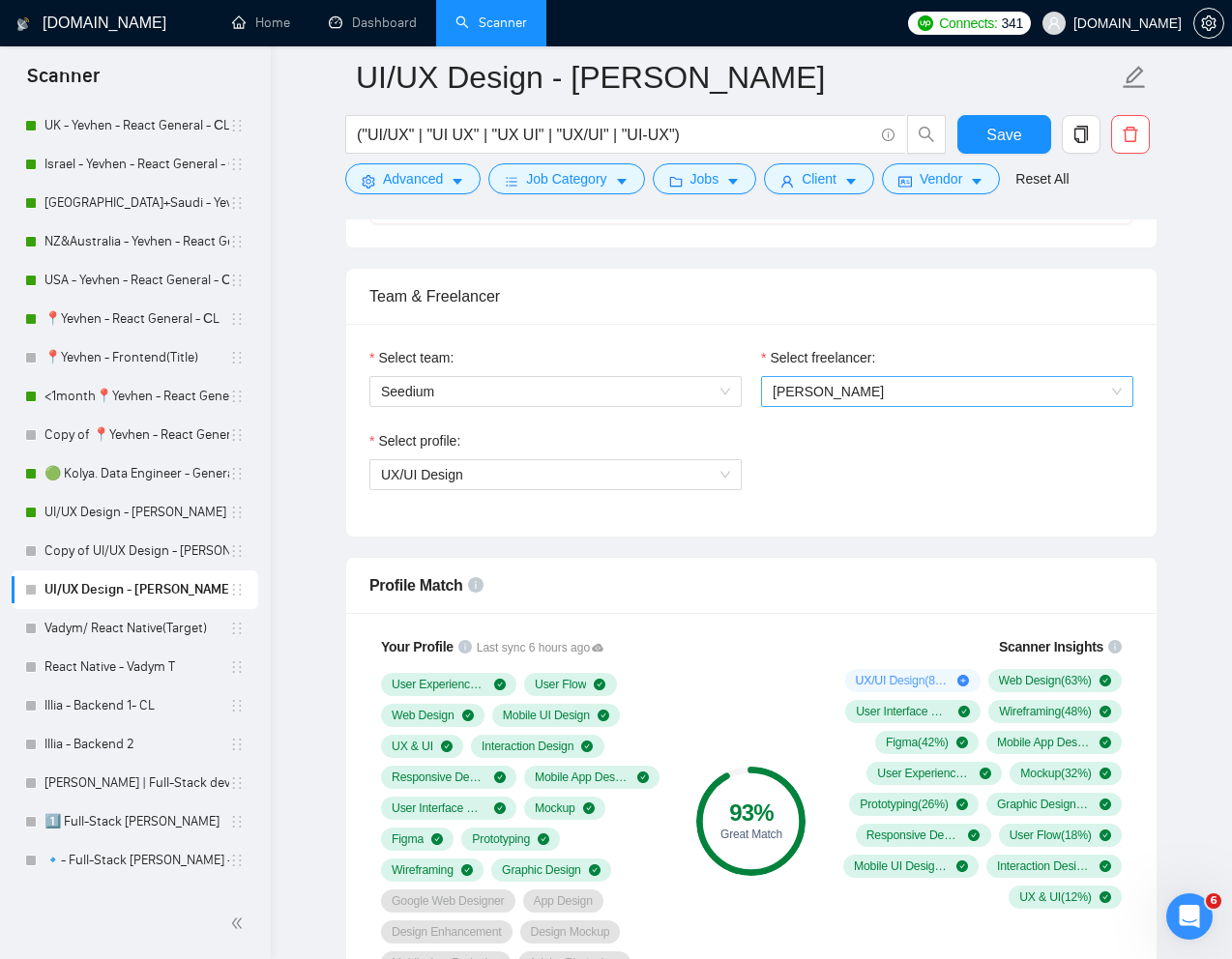
click at [1010, 394] on span "[PERSON_NAME]" at bounding box center [946, 391] width 349 height 29
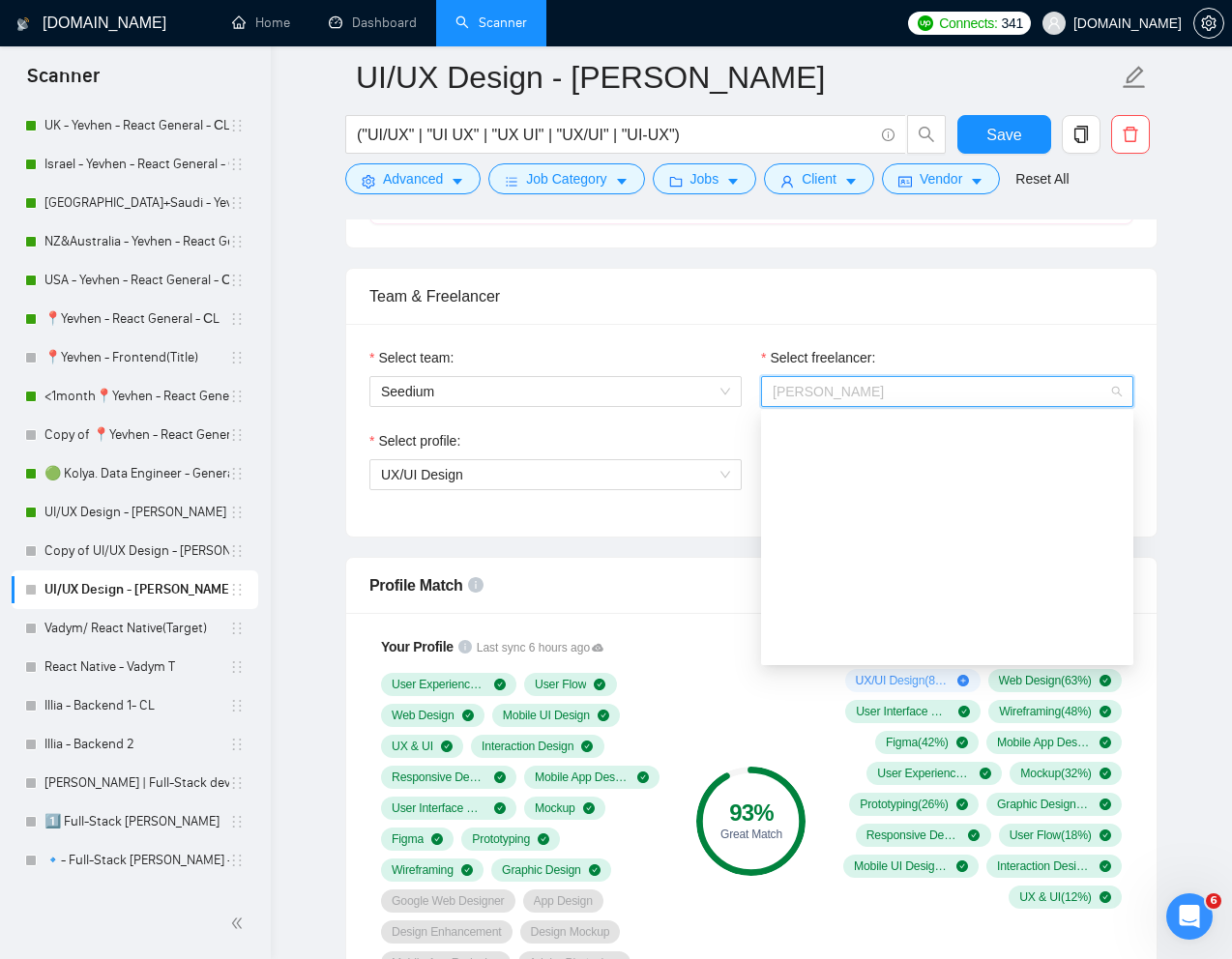
scroll to position [434, 0]
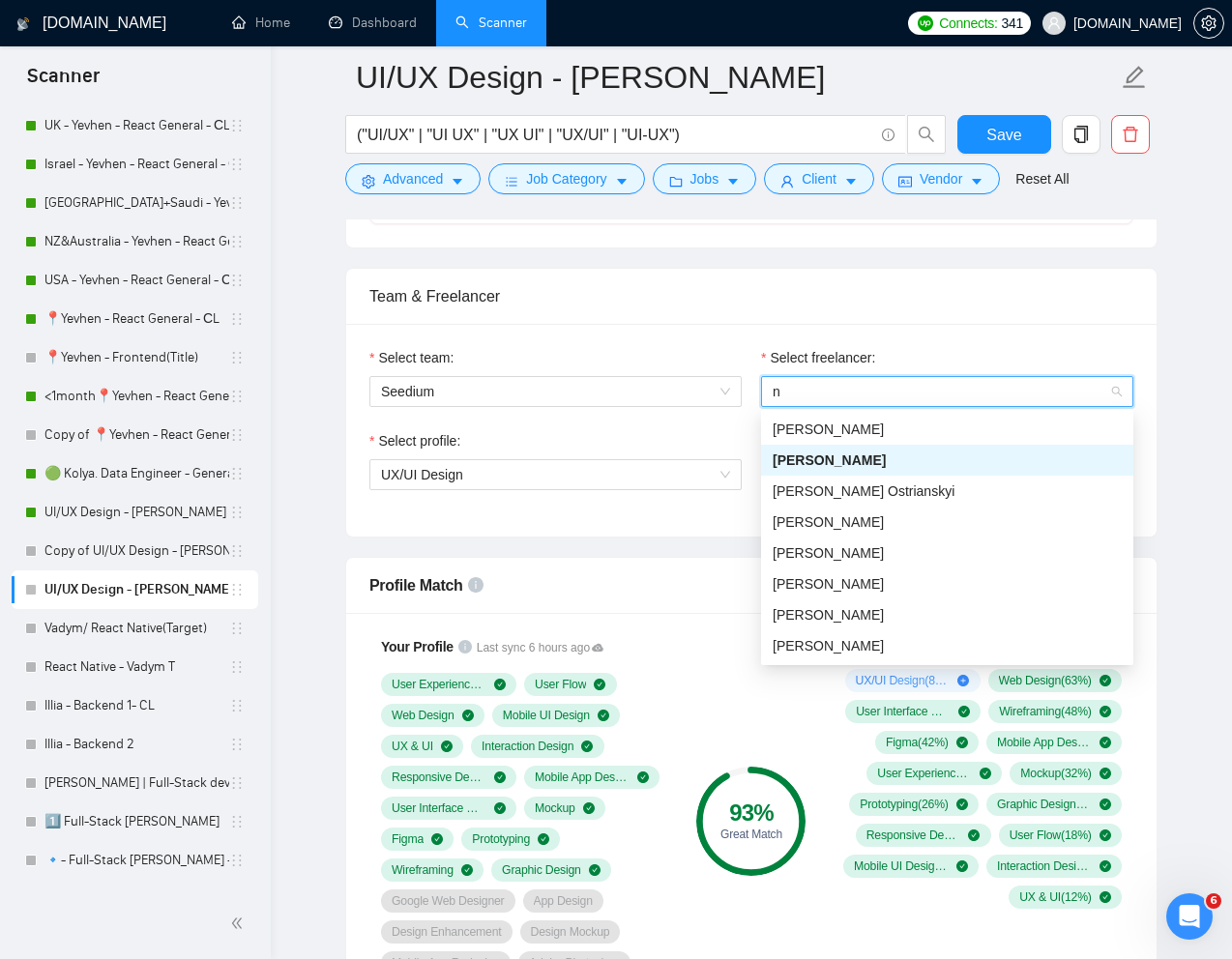
type input "na"
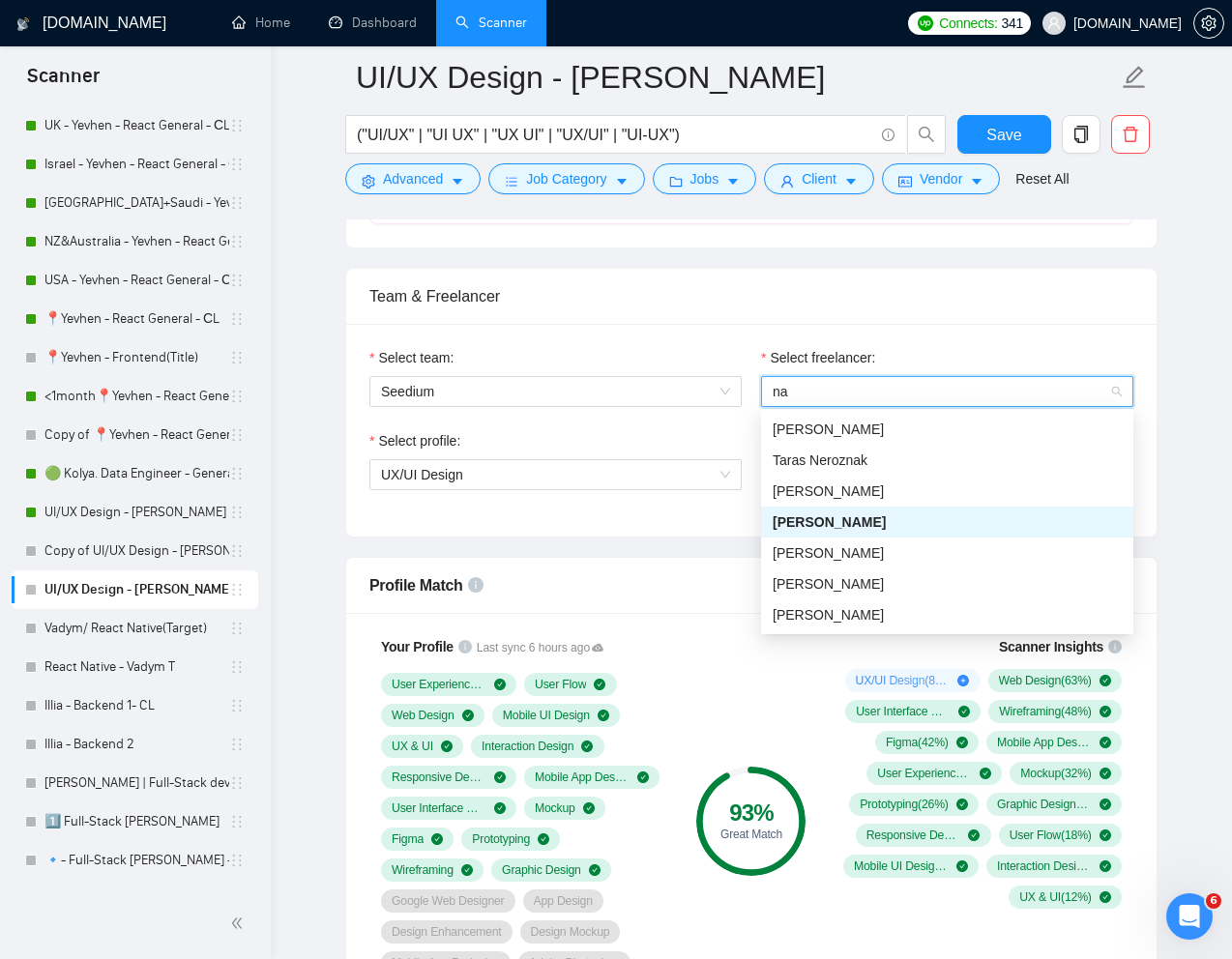
scroll to position [0, 0]
click at [857, 612] on div "[PERSON_NAME]" at bounding box center [946, 614] width 349 height 21
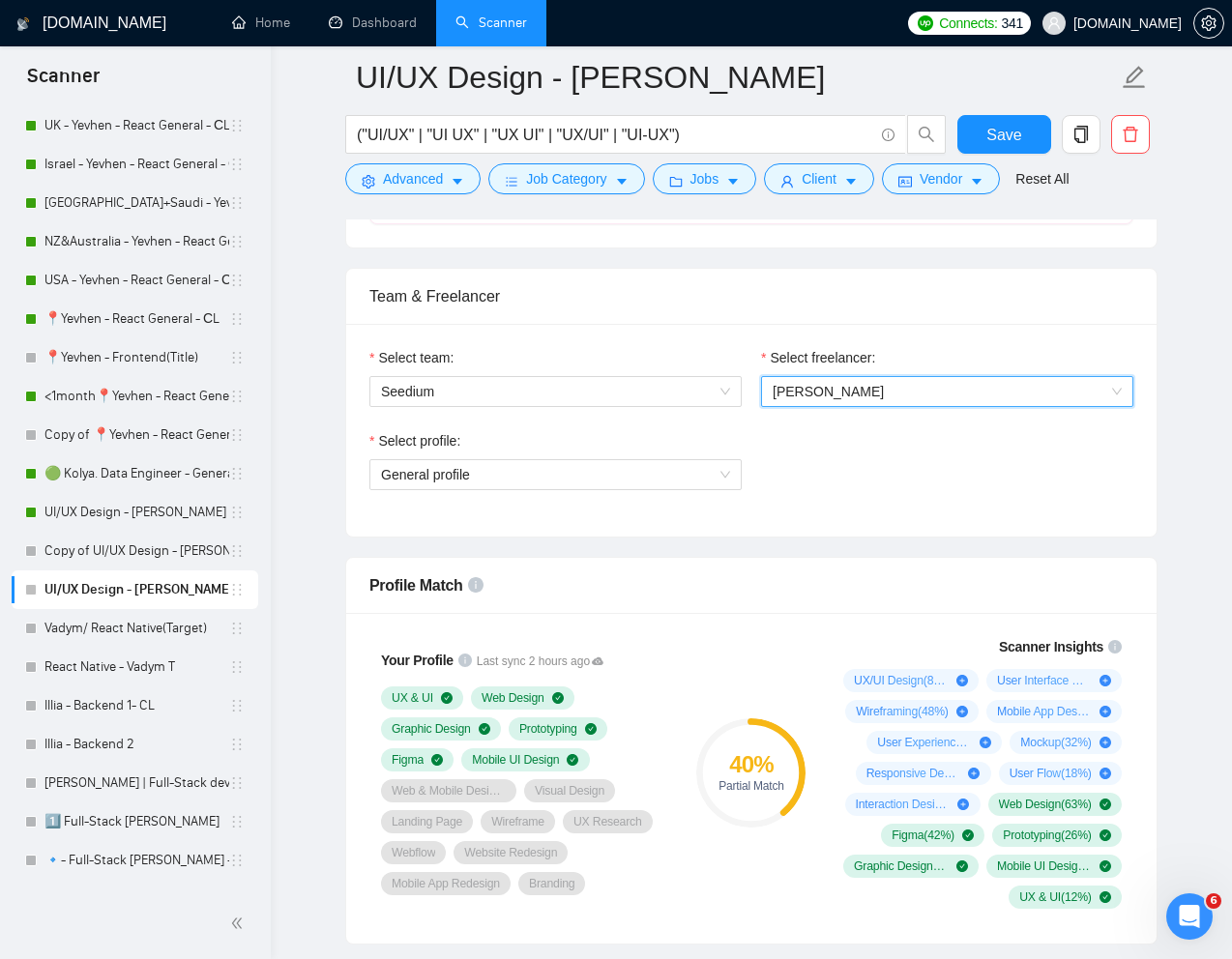
click at [917, 321] on div "Team & Freelancer" at bounding box center [751, 296] width 764 height 55
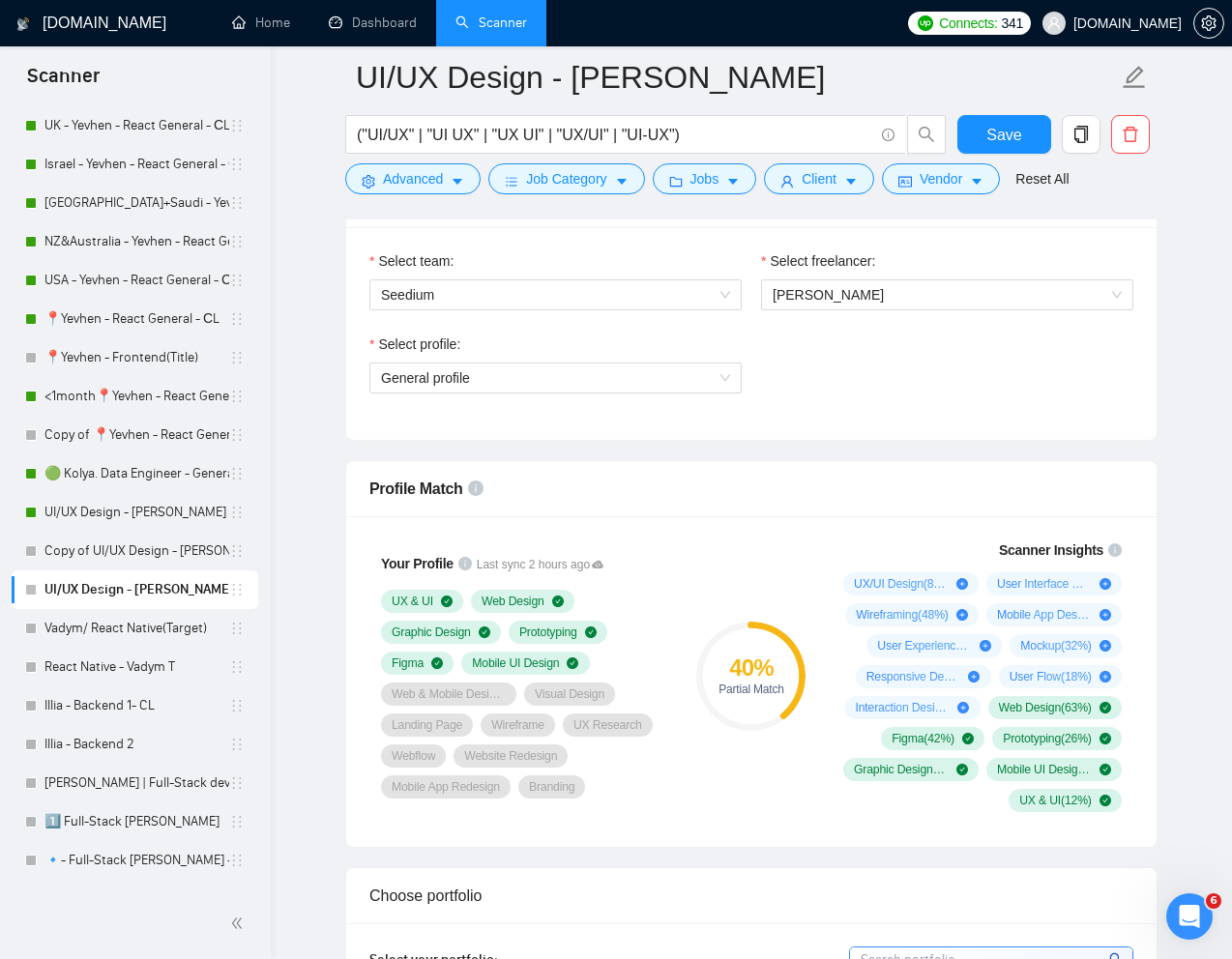
scroll to position [1039, 0]
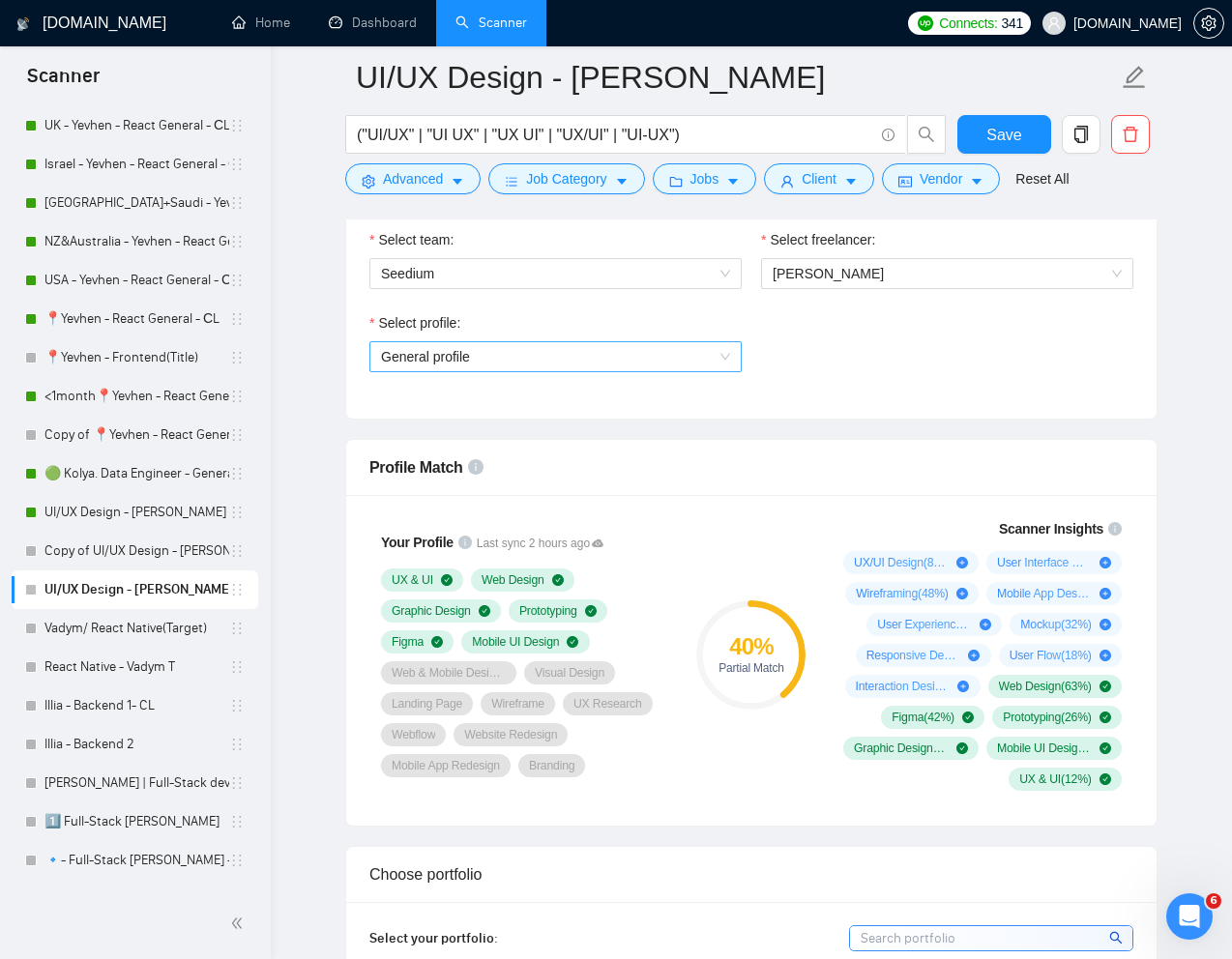
click at [706, 353] on span "General profile" at bounding box center [555, 357] width 349 height 29
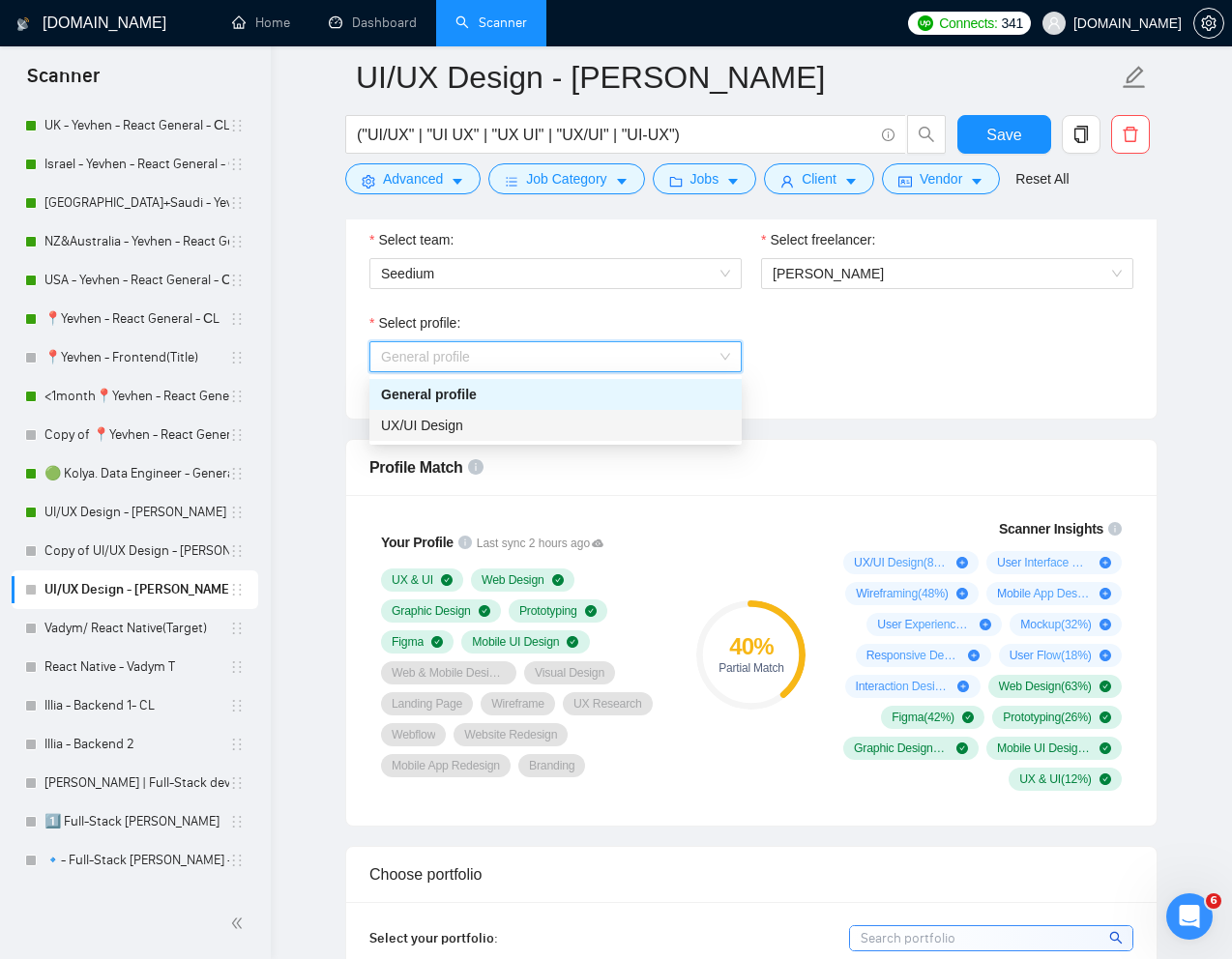
click at [575, 428] on div "UX/UI Design" at bounding box center [555, 425] width 349 height 21
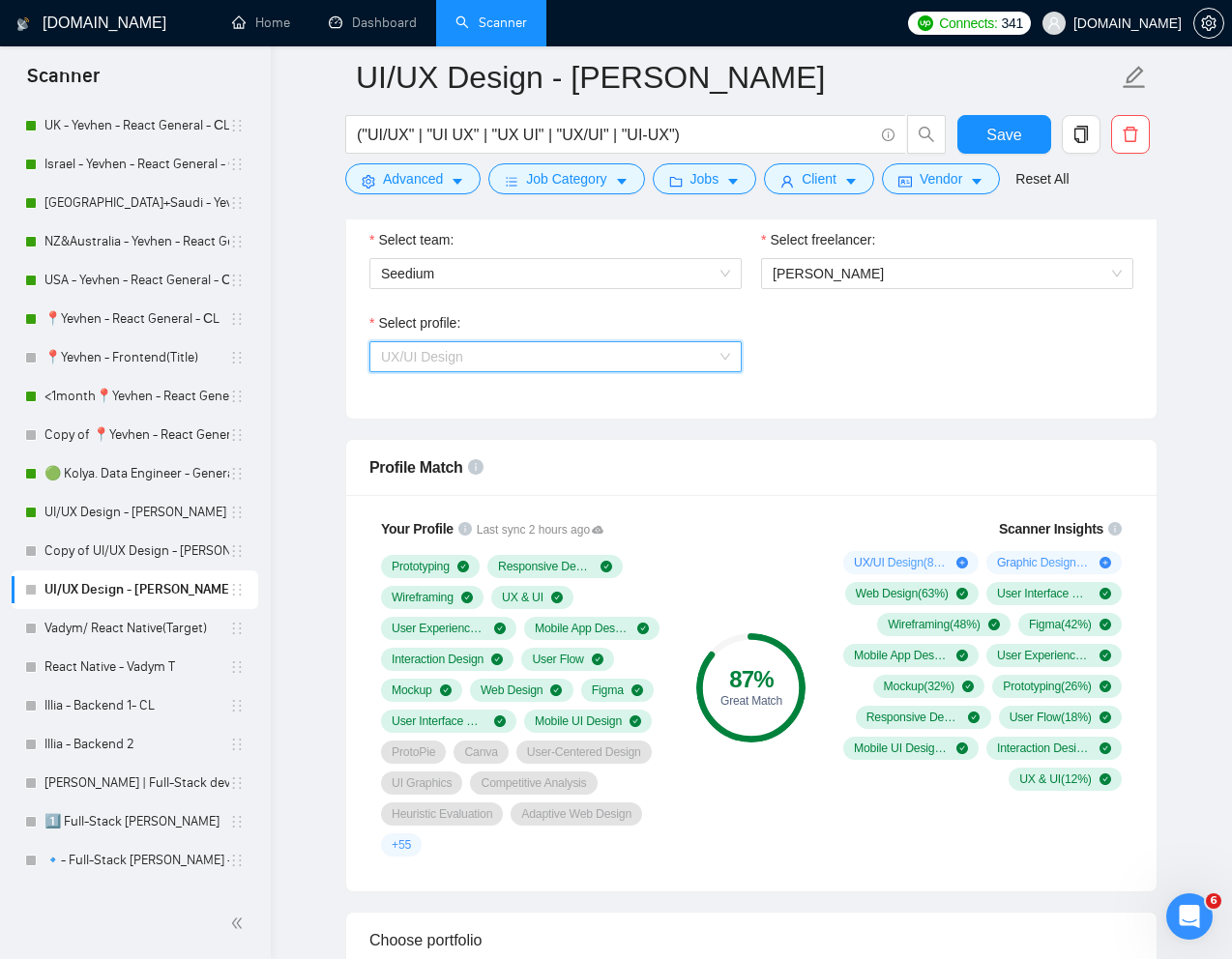
click at [708, 351] on span "UX/UI Design" at bounding box center [555, 357] width 349 height 29
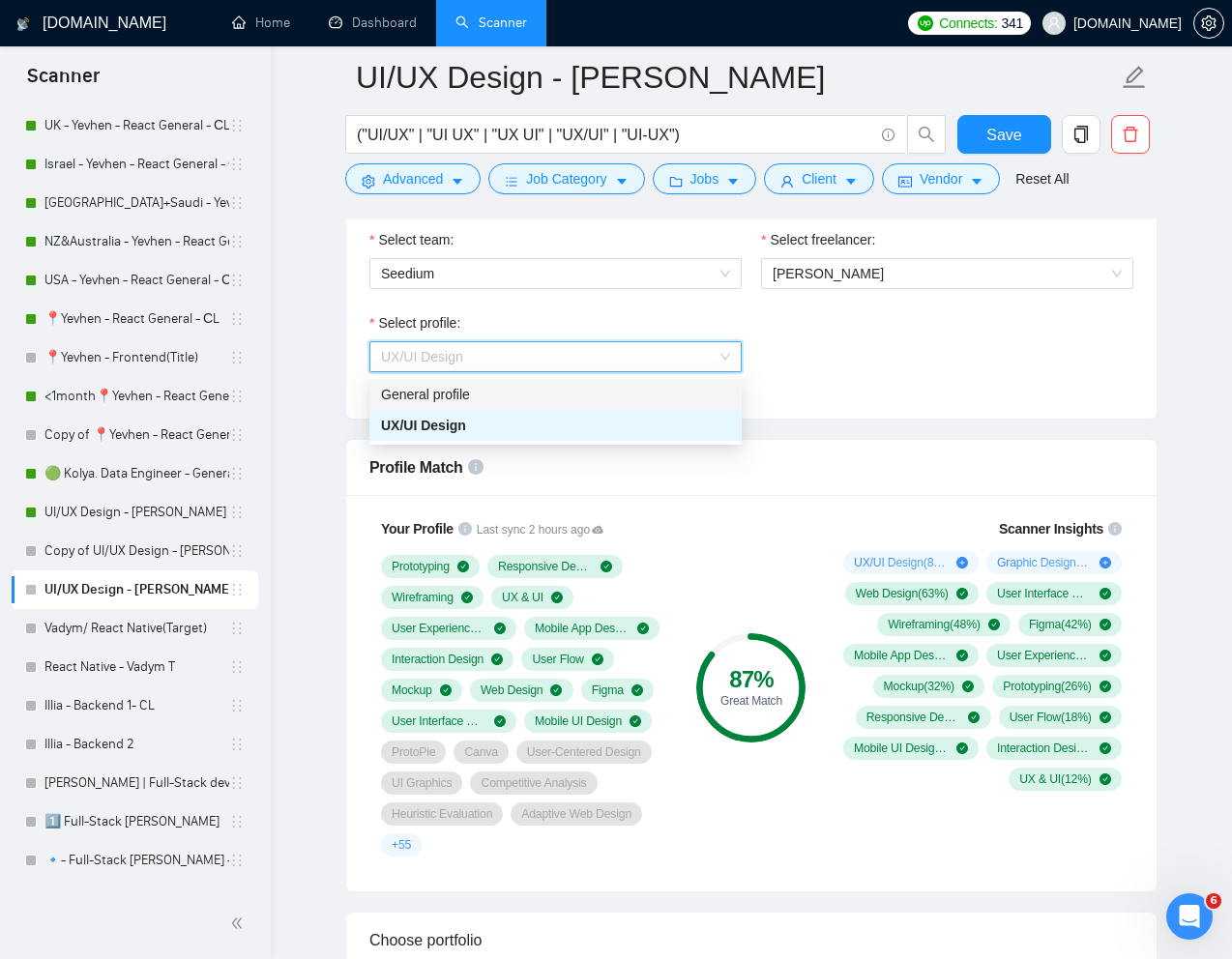
click at [638, 384] on div "General profile" at bounding box center [555, 394] width 349 height 21
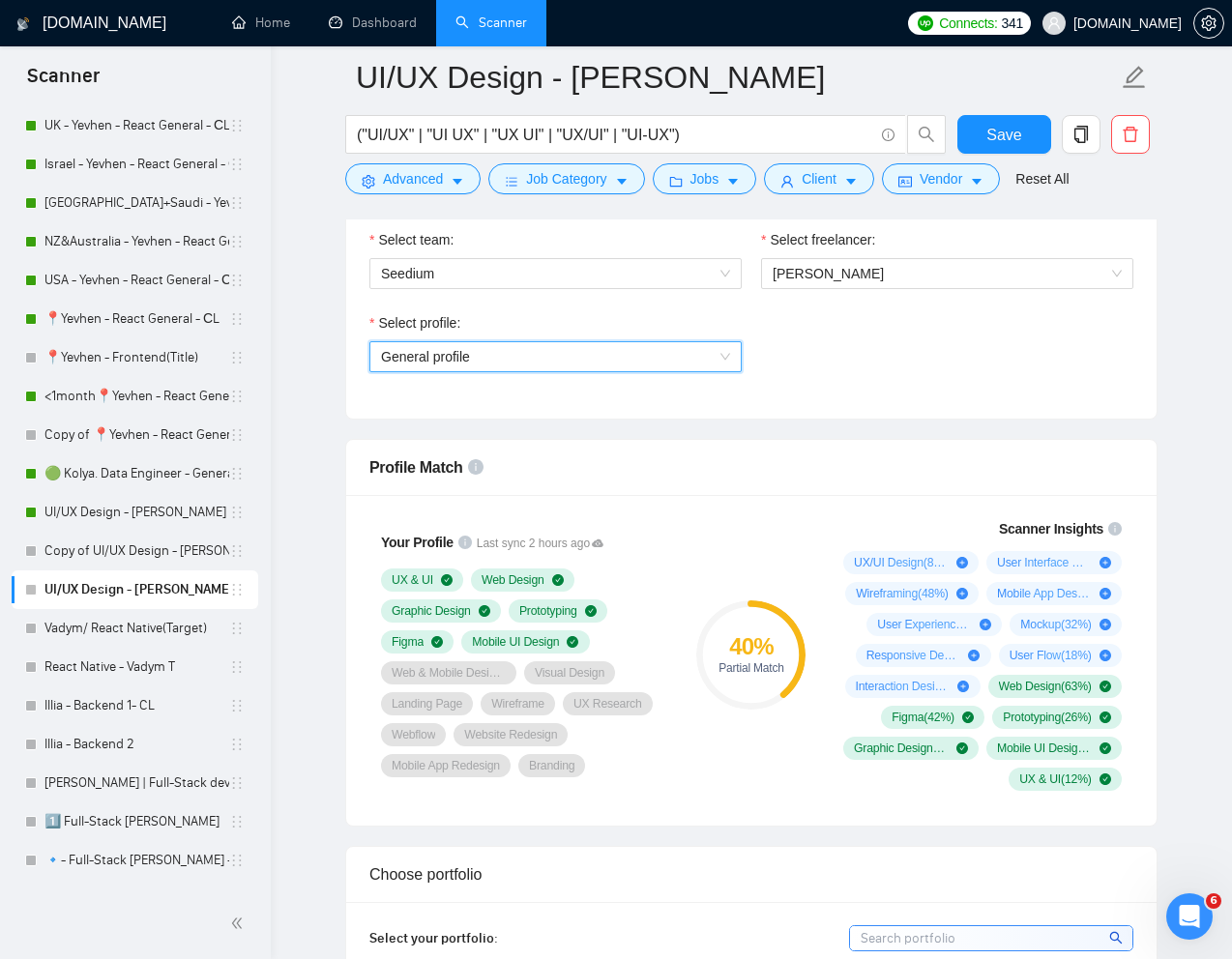
click at [814, 491] on div "Profile Match" at bounding box center [751, 467] width 764 height 55
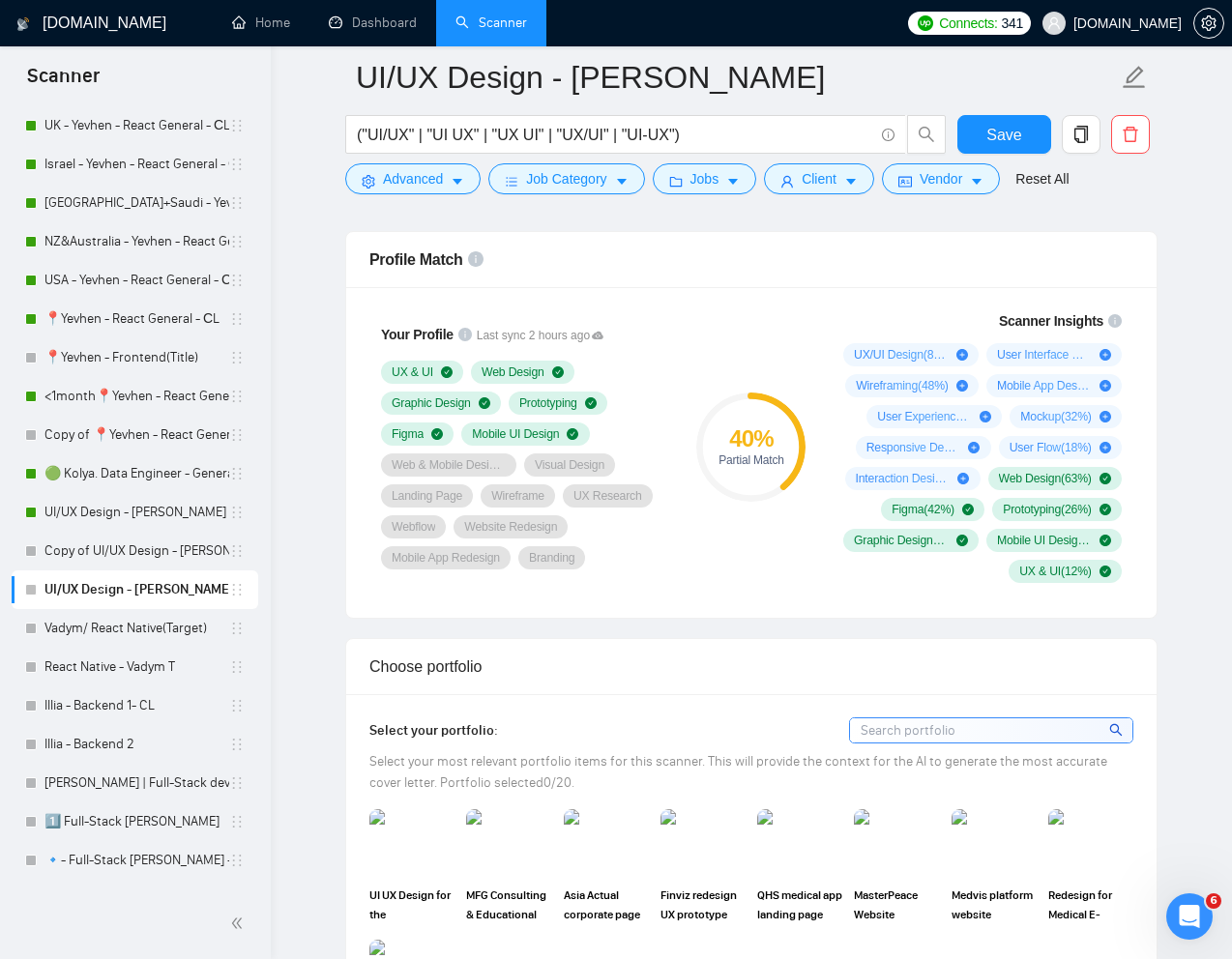
scroll to position [1251, 0]
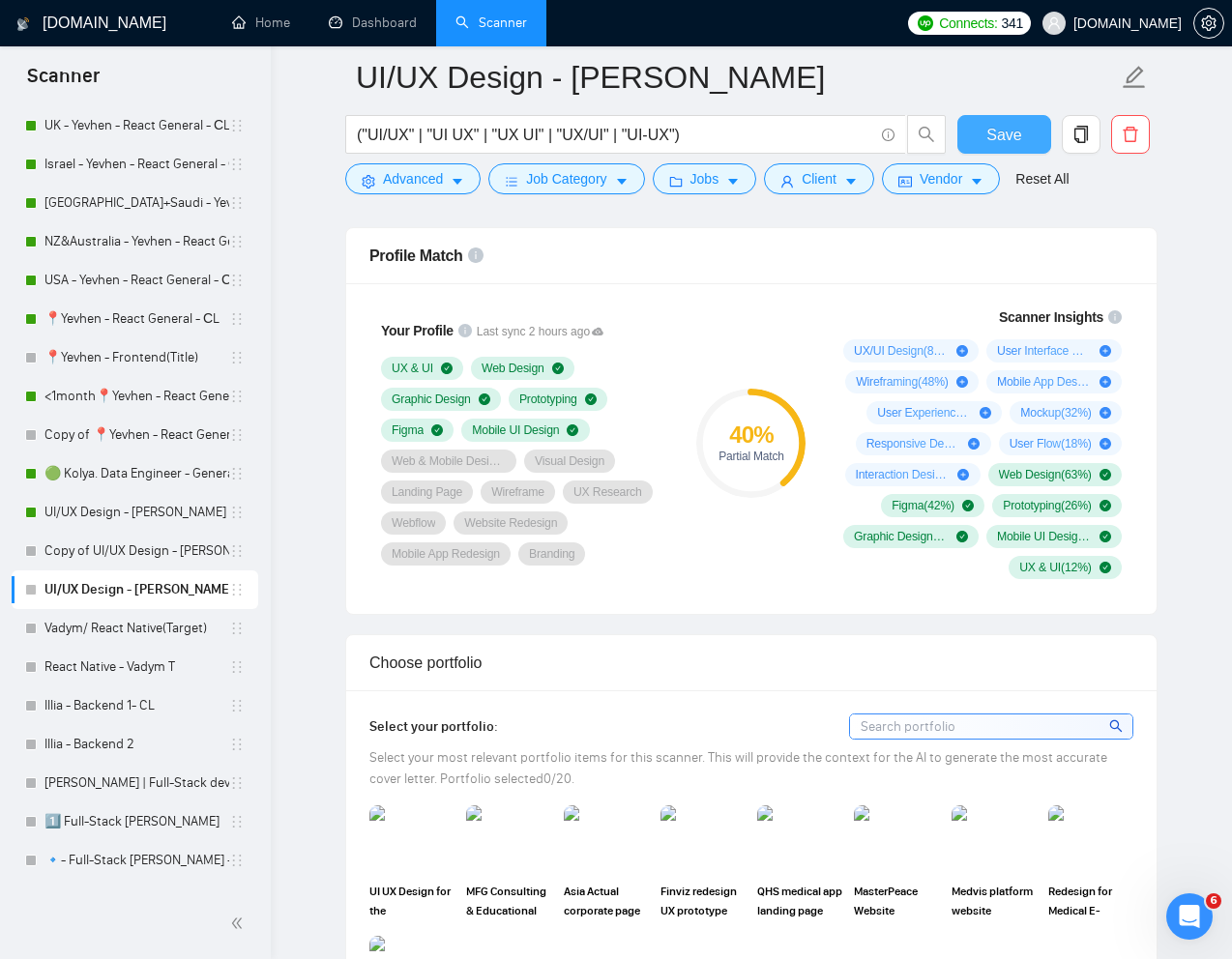
click at [989, 127] on span "Save" at bounding box center [1003, 135] width 35 height 24
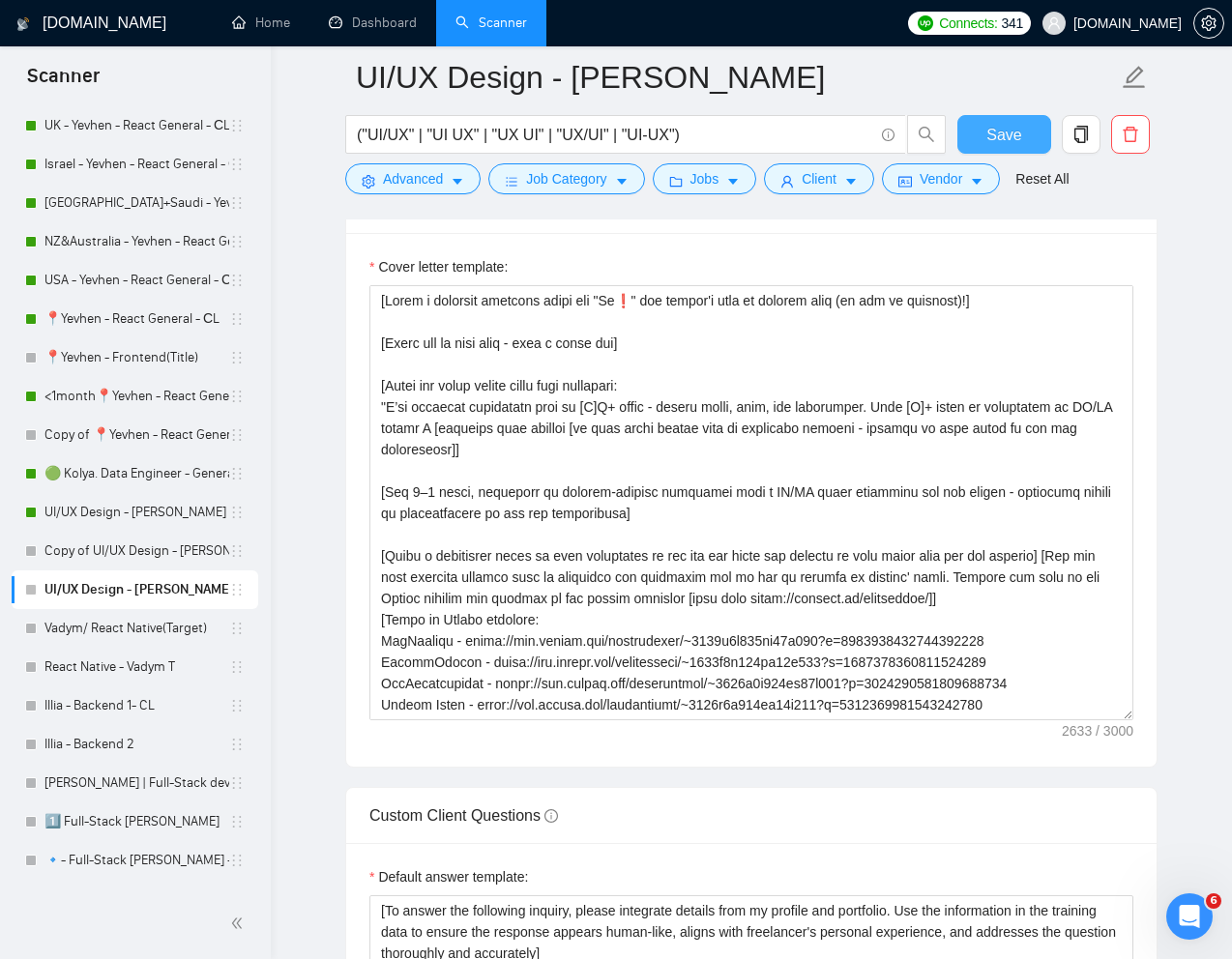
scroll to position [2224, 0]
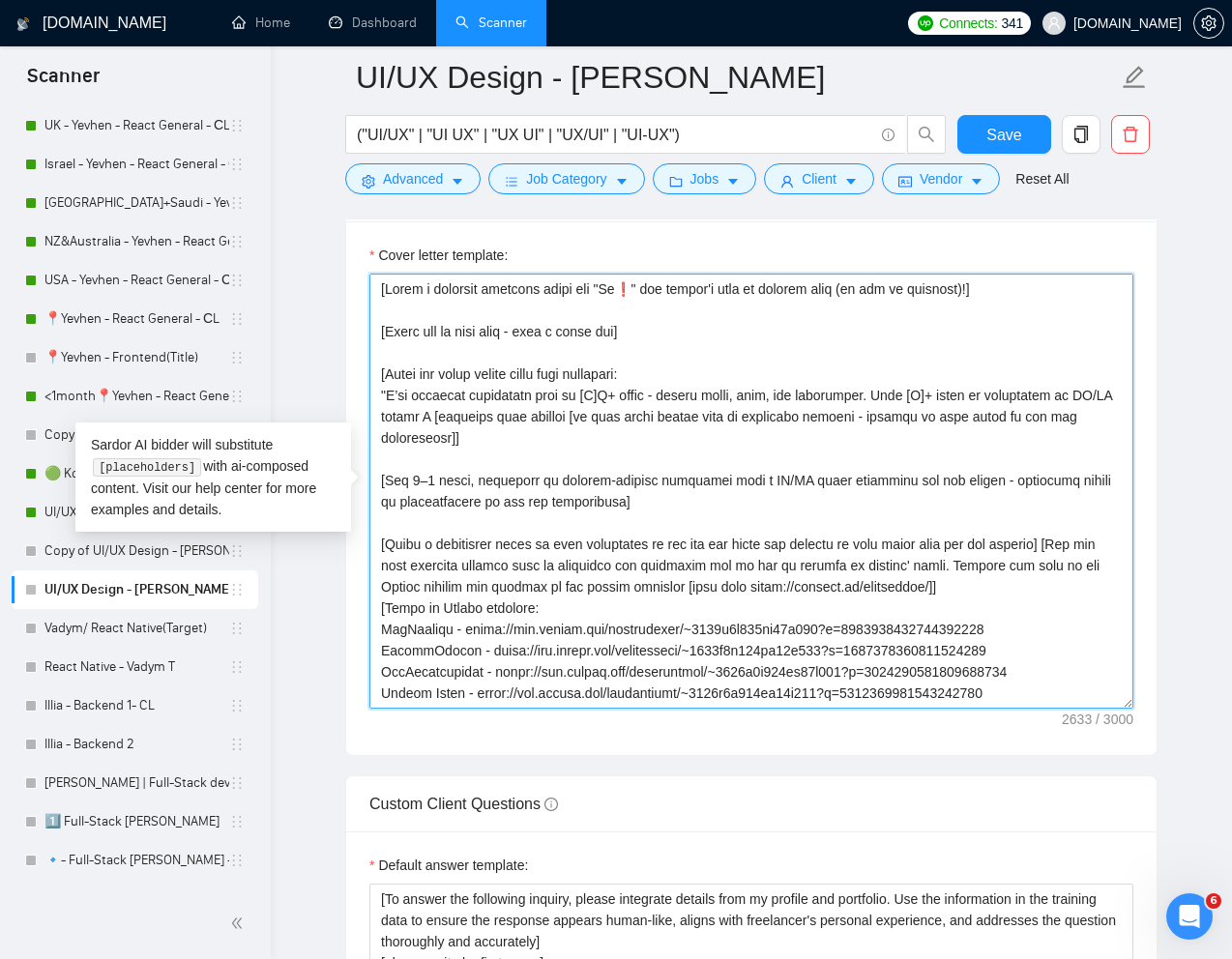
drag, startPoint x: 947, startPoint y: 398, endPoint x: 931, endPoint y: 398, distance: 16.0
click at [931, 398] on textarea "Cover letter template:" at bounding box center [751, 491] width 764 height 436
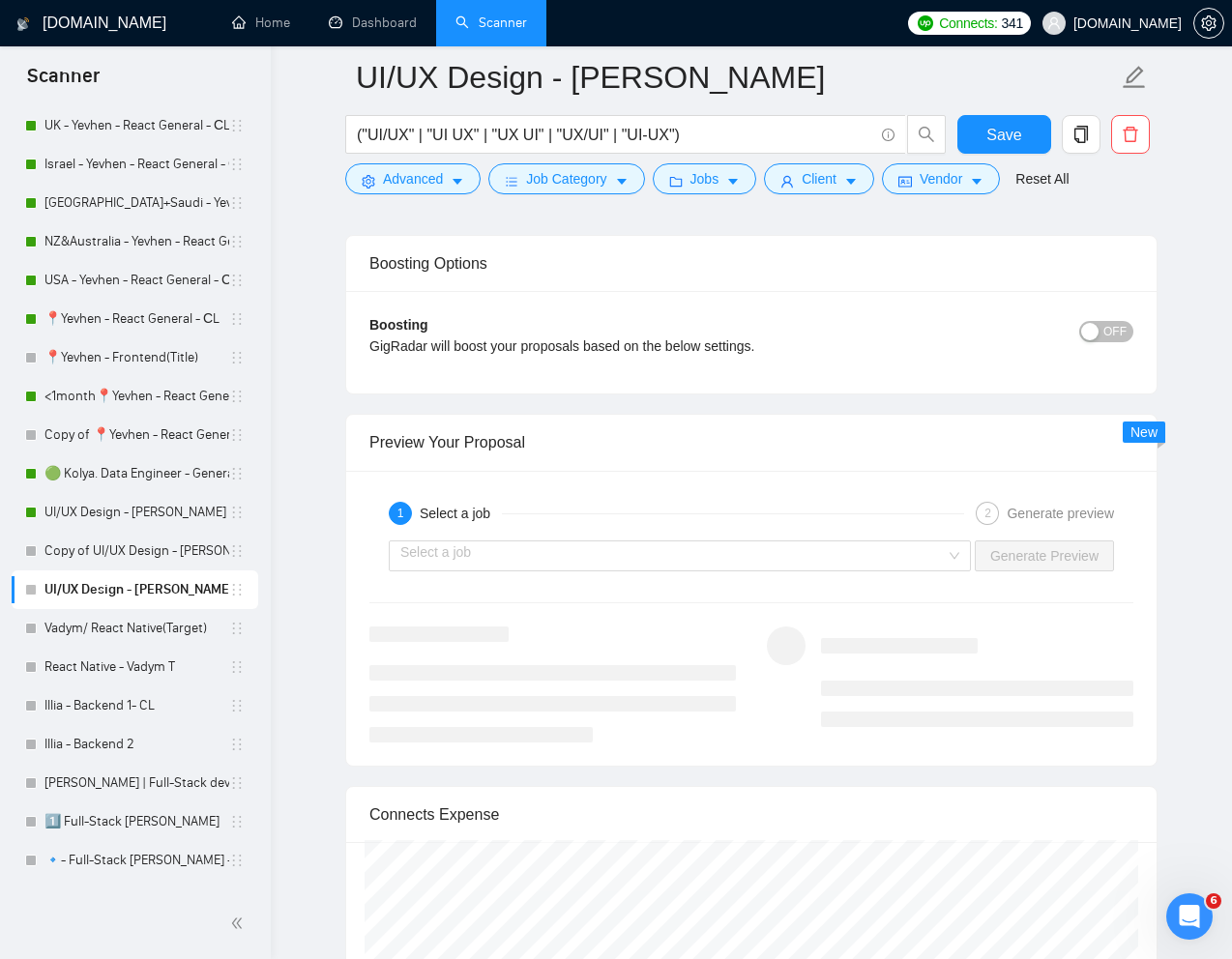
scroll to position [3585, 0]
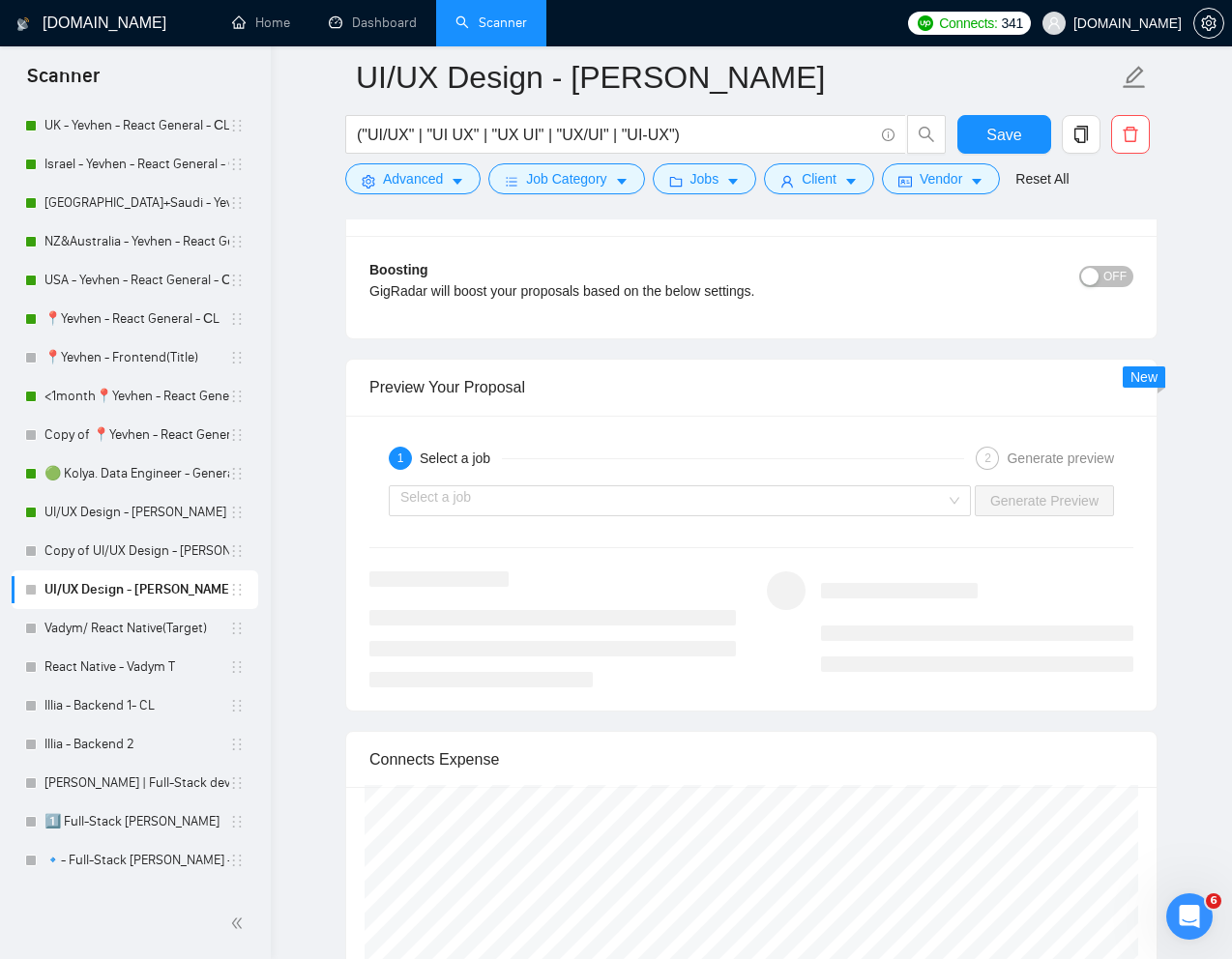
type textarea "[Lorem i dolorsit ametcons adipi eli "Se❗" doe tempor'i utla et dolorem aliq (e…"
click at [762, 495] on input "search" at bounding box center [673, 500] width 546 height 29
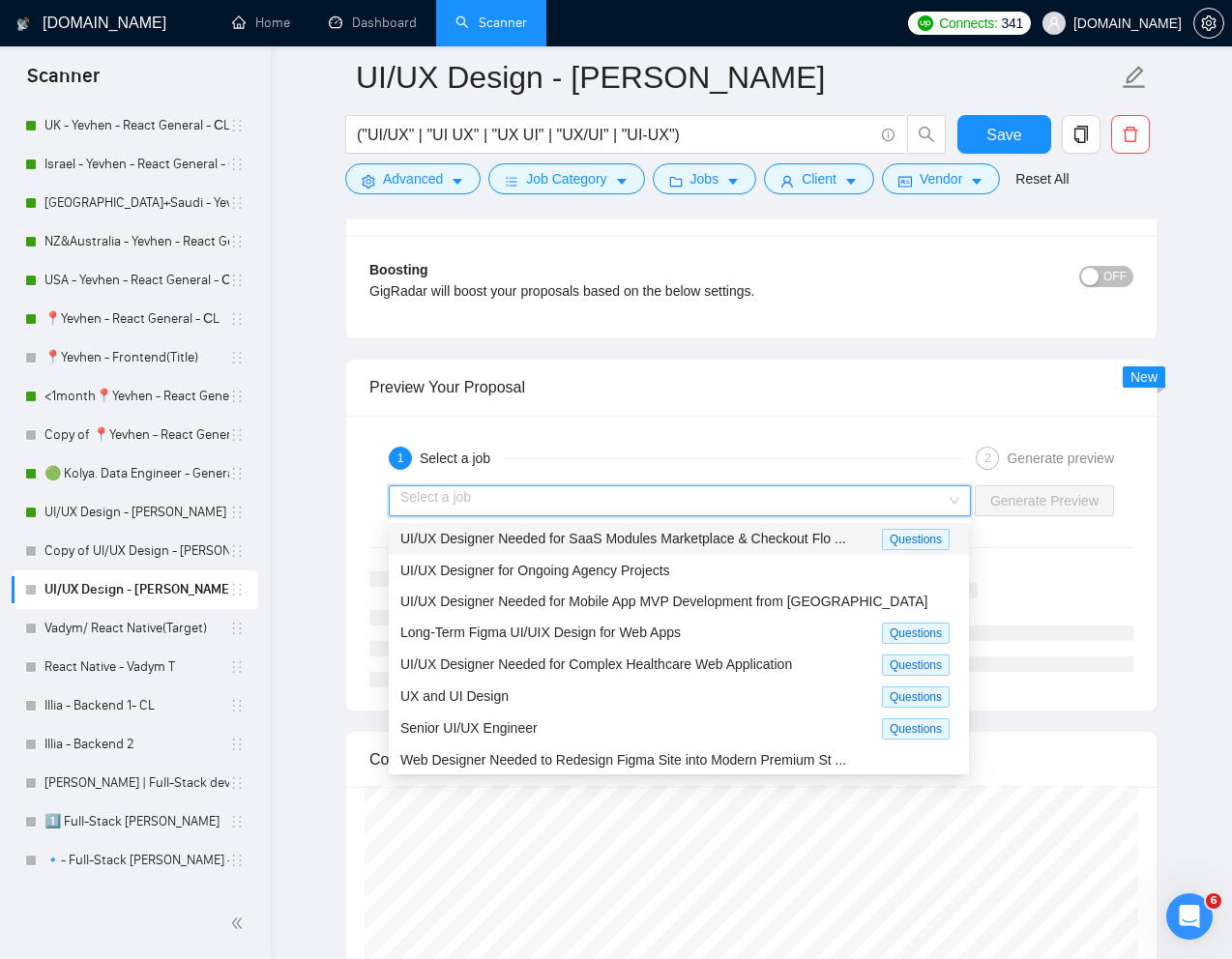
click at [707, 533] on span "UI/UX Designer Needed for SaaS Modules Marketplace & Checkout Flo ..." at bounding box center [623, 537] width 446 height 15
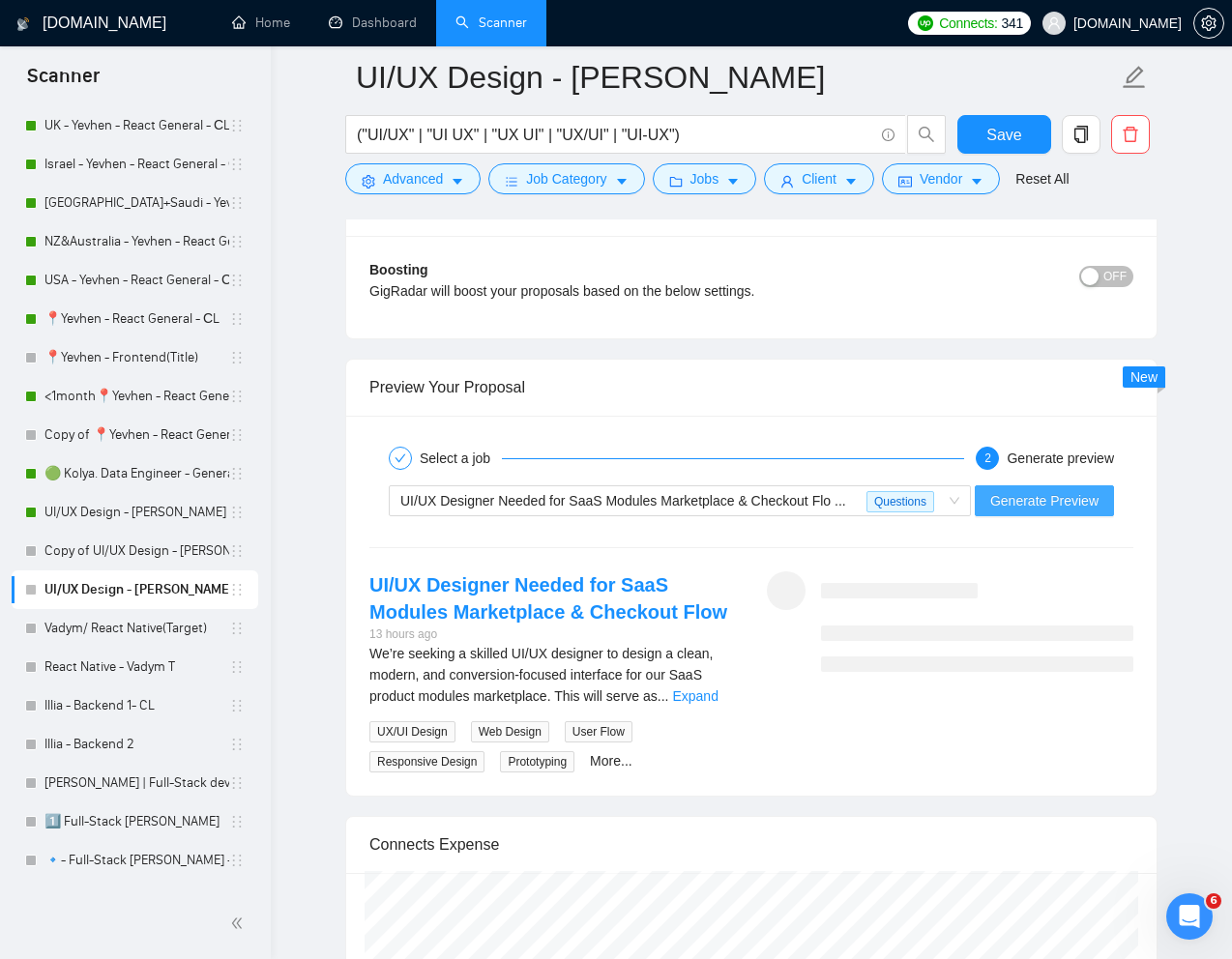
click at [1006, 500] on span "Generate Preview" at bounding box center [1044, 500] width 108 height 21
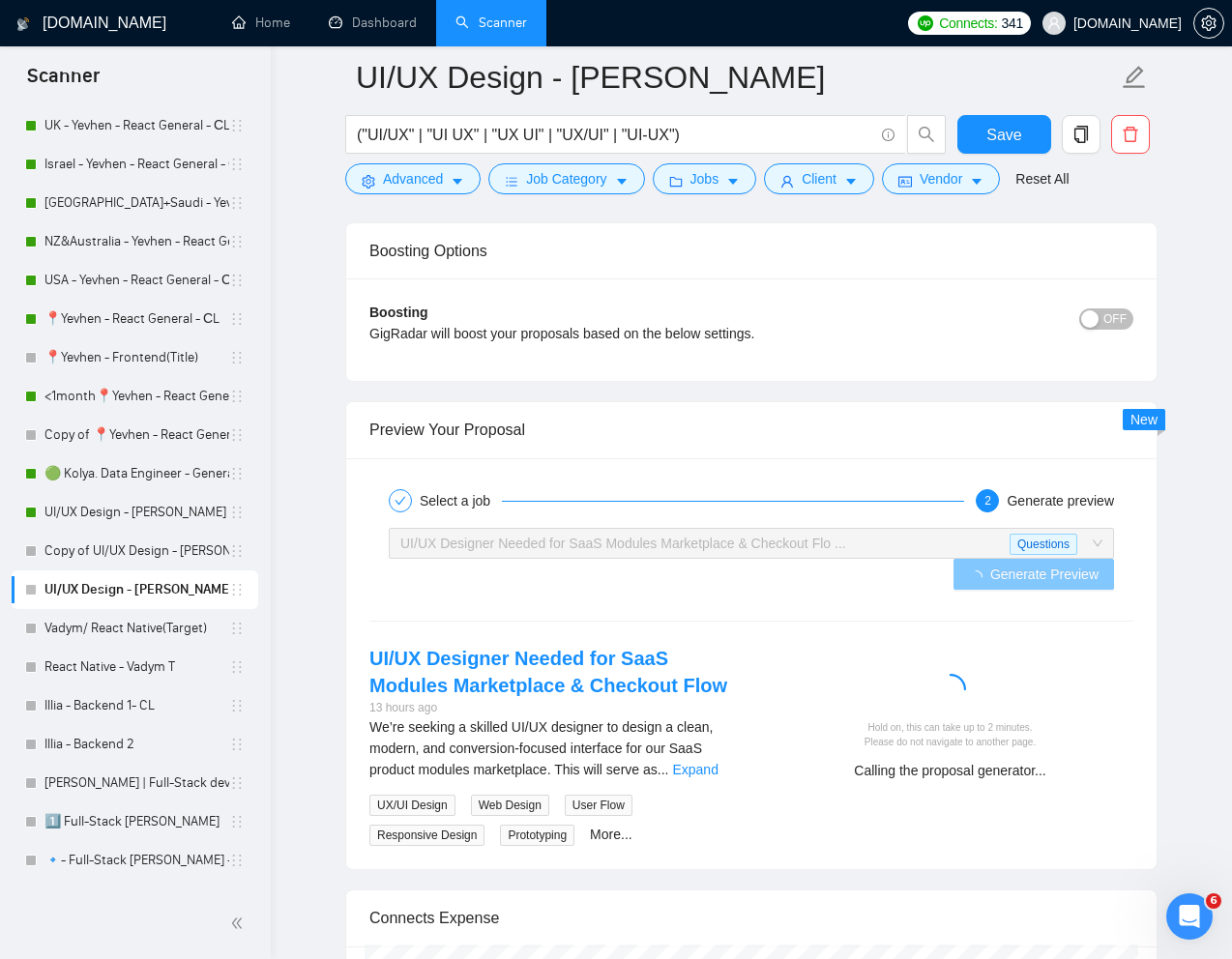
scroll to position [3579, 0]
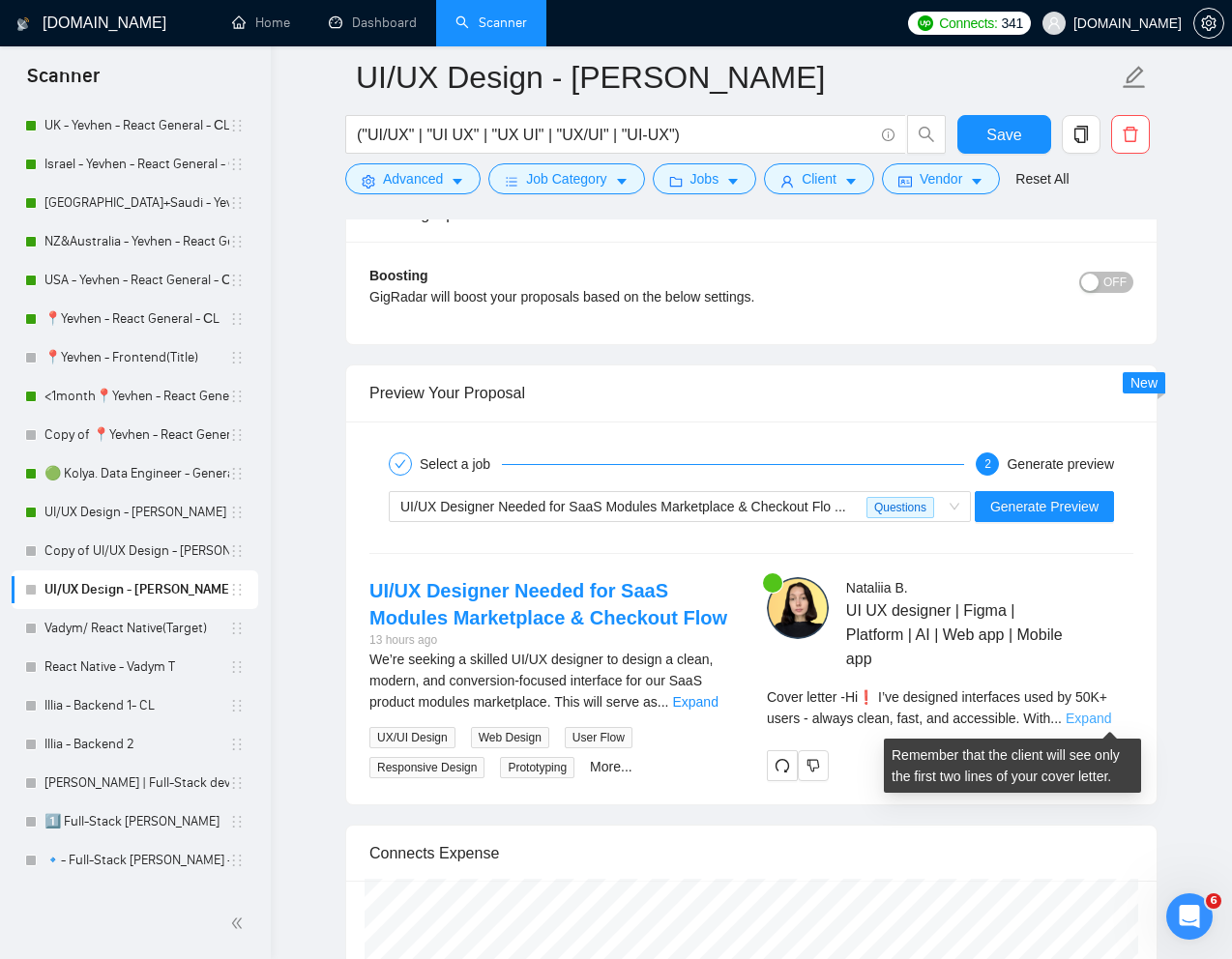
click at [1110, 720] on link "Expand" at bounding box center [1088, 717] width 45 height 15
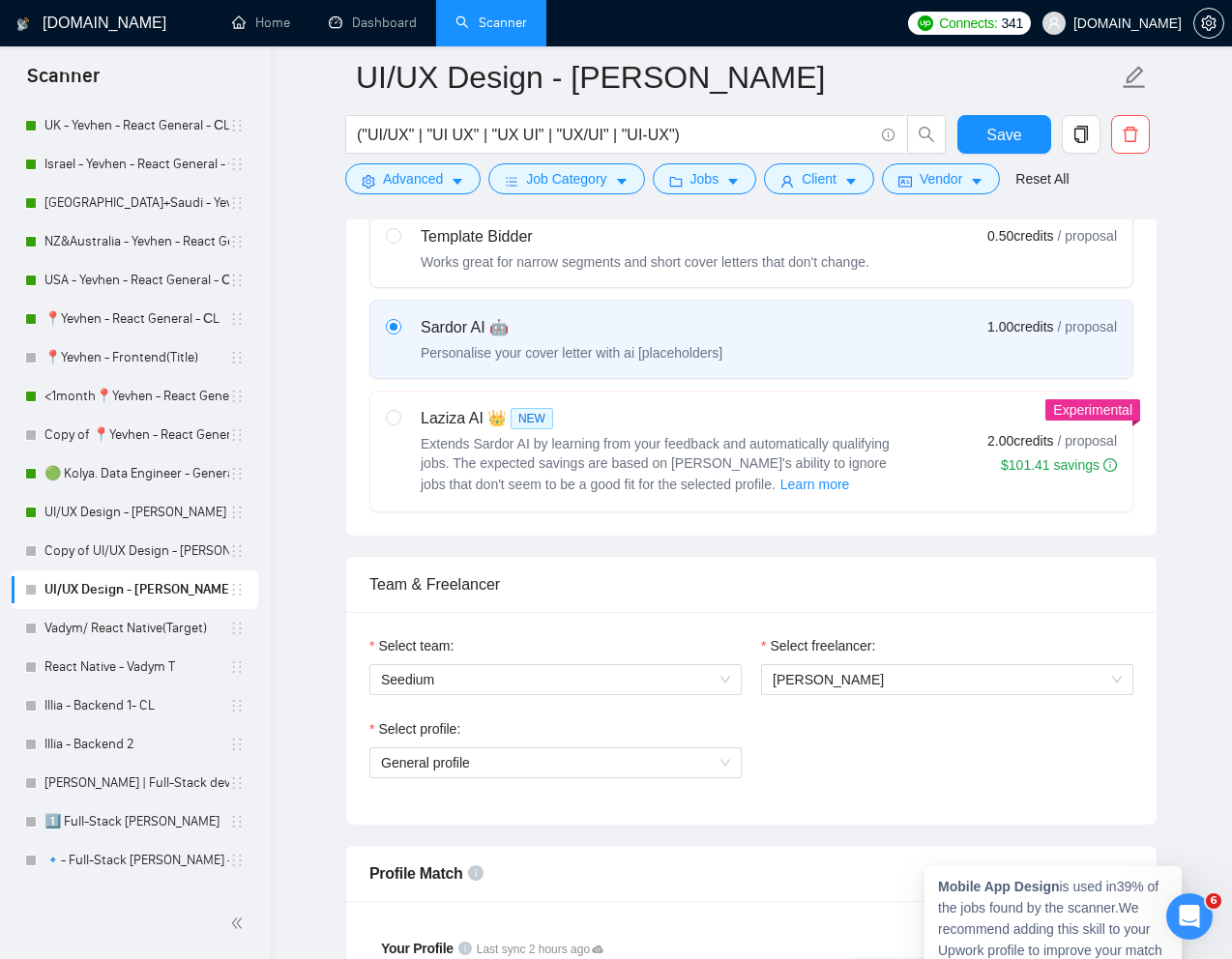
scroll to position [585, 0]
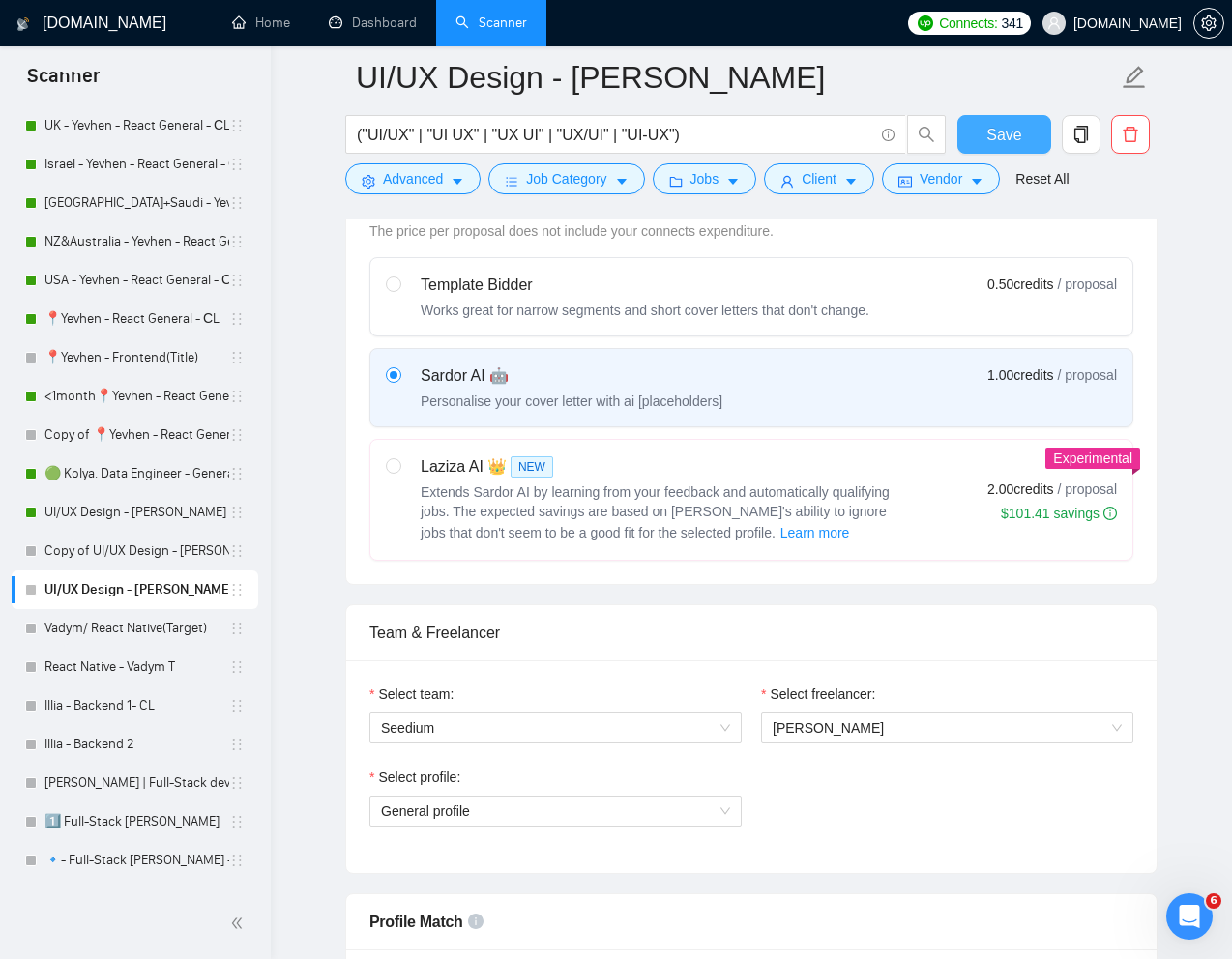
click at [1007, 130] on span "Save" at bounding box center [1003, 135] width 35 height 24
